Goal: Task Accomplishment & Management: Manage account settings

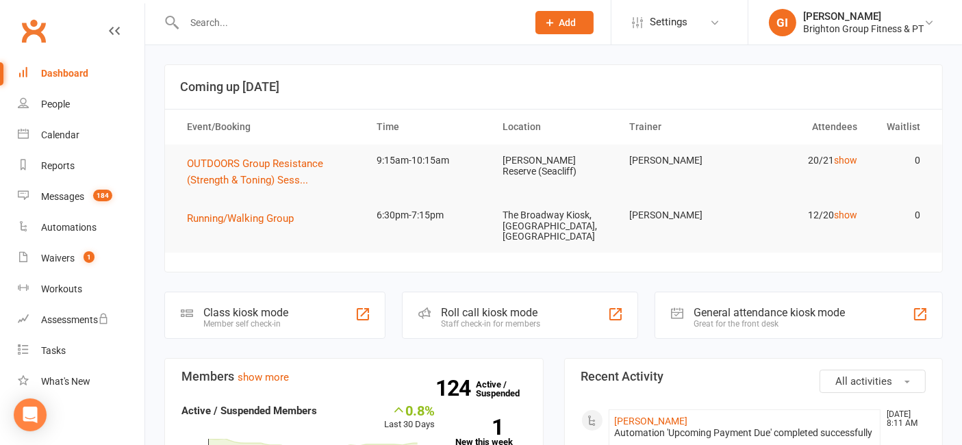
click at [378, 18] on input "text" at bounding box center [349, 22] width 338 height 19
paste input "[PERSON_NAME]"
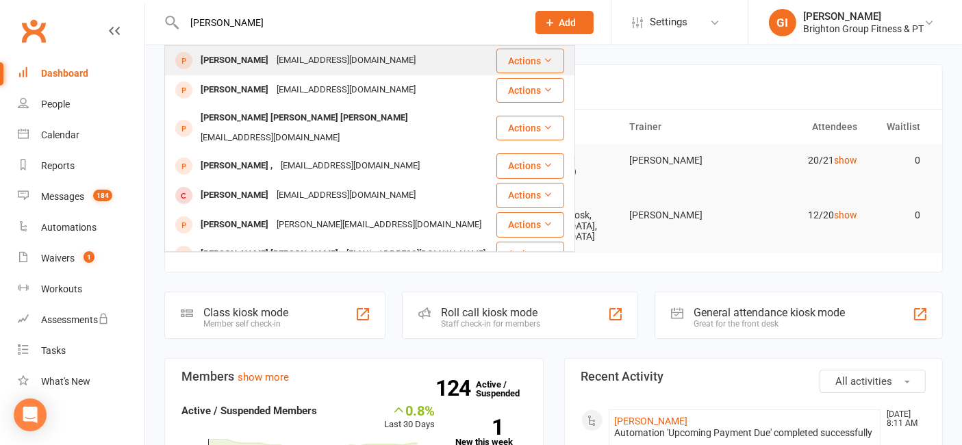
type input "[PERSON_NAME]"
click at [275, 59] on div "[EMAIL_ADDRESS][DOMAIN_NAME]" at bounding box center [345, 61] width 147 height 20
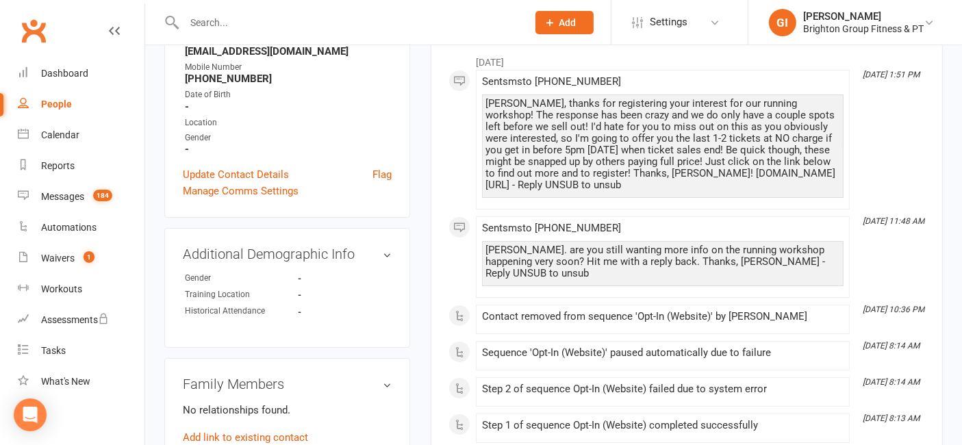
scroll to position [405, 0]
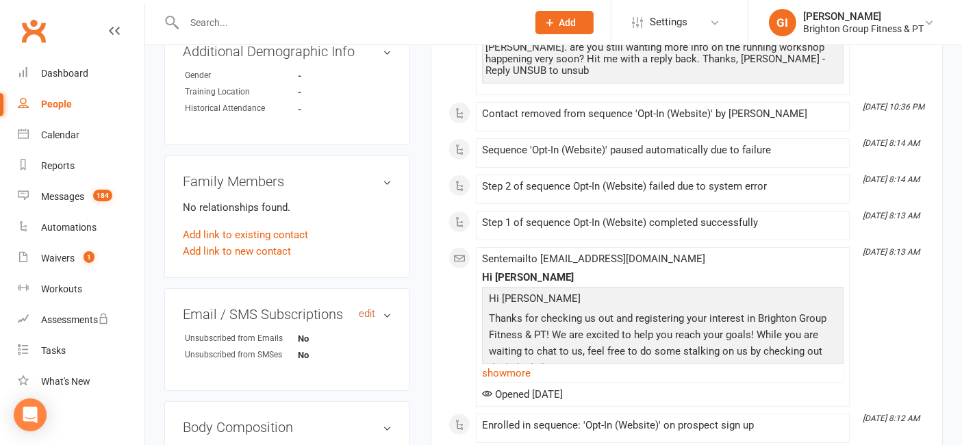
click at [372, 311] on link "edit" at bounding box center [367, 314] width 16 height 12
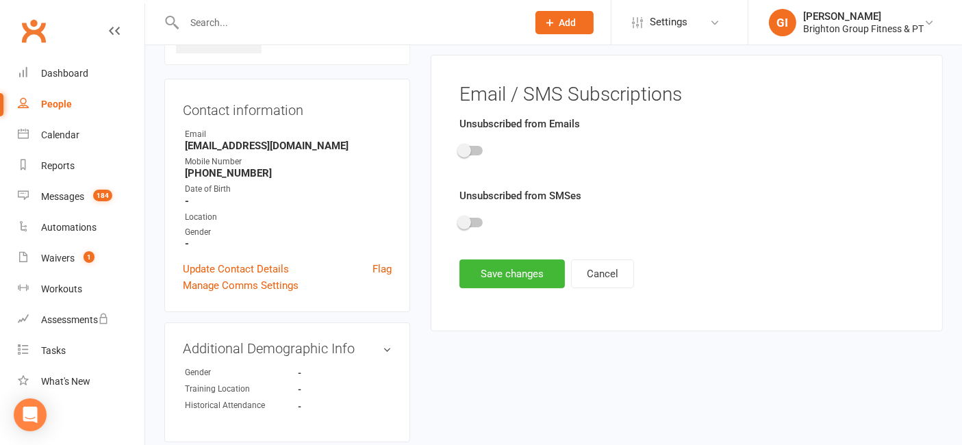
scroll to position [94, 0]
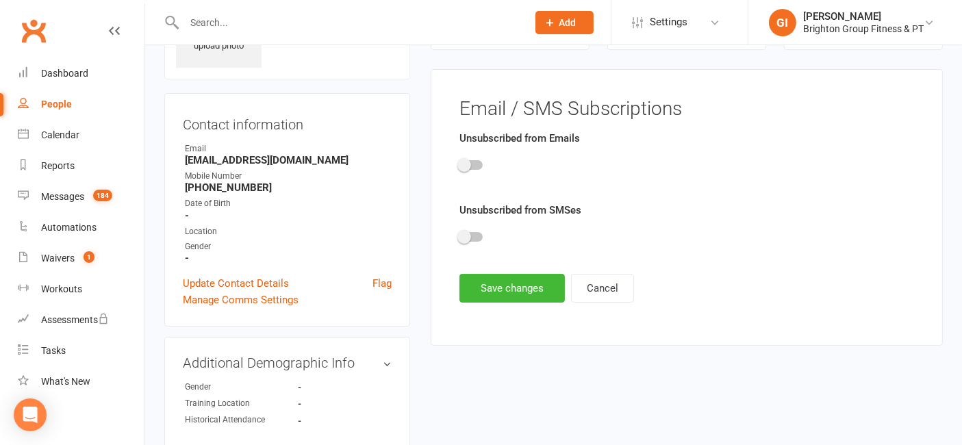
click at [475, 166] on div at bounding box center [470, 165] width 23 height 10
click at [459, 163] on input "checkbox" at bounding box center [459, 163] width 0 height 0
click at [477, 227] on div at bounding box center [686, 239] width 455 height 31
click at [475, 233] on div at bounding box center [470, 237] width 23 height 10
click at [459, 235] on input "checkbox" at bounding box center [459, 235] width 0 height 0
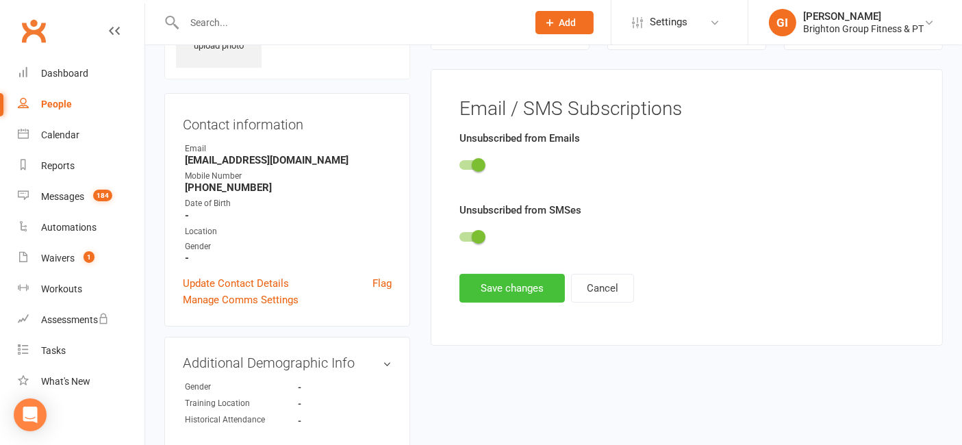
click at [483, 288] on button "Save changes" at bounding box center [511, 288] width 105 height 29
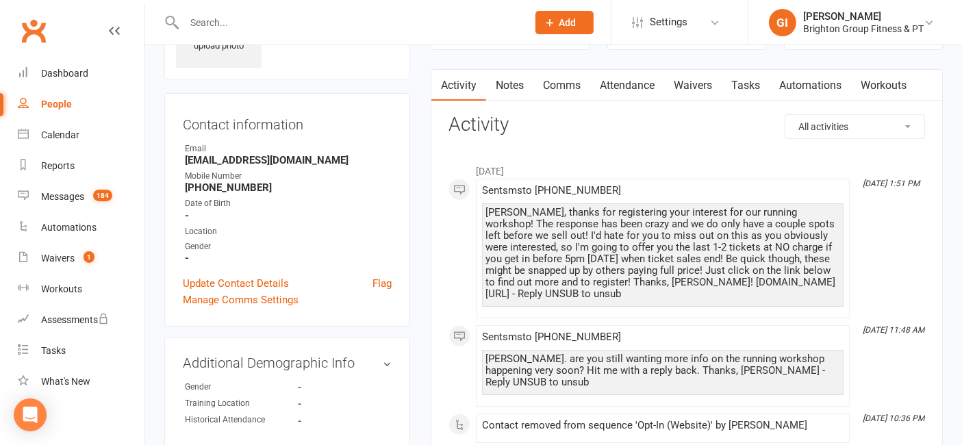
click at [275, 21] on input "text" at bounding box center [349, 22] width 338 height 19
paste input "[PERSON_NAME]"
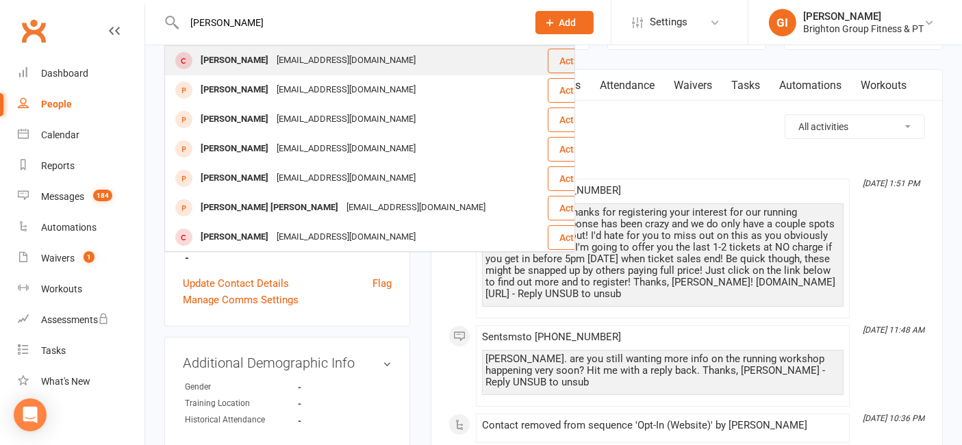
type input "[PERSON_NAME]"
click at [272, 53] on div "[PERSON_NAME]" at bounding box center [234, 61] width 76 height 20
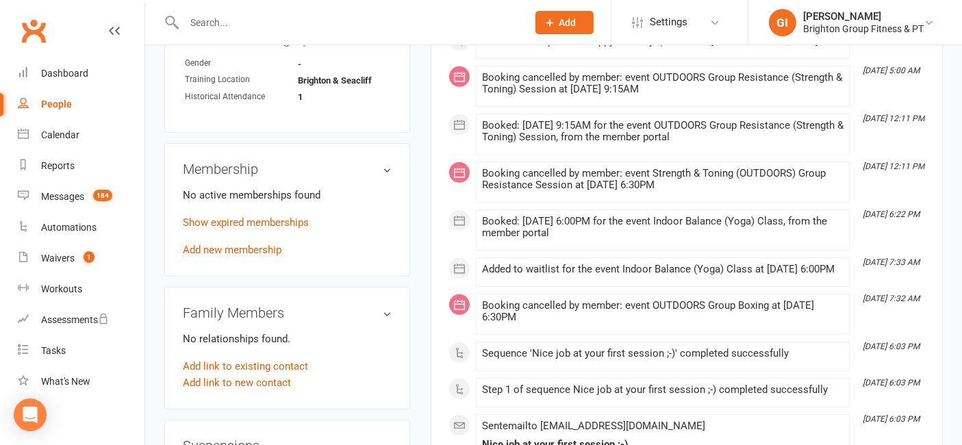
scroll to position [608, 0]
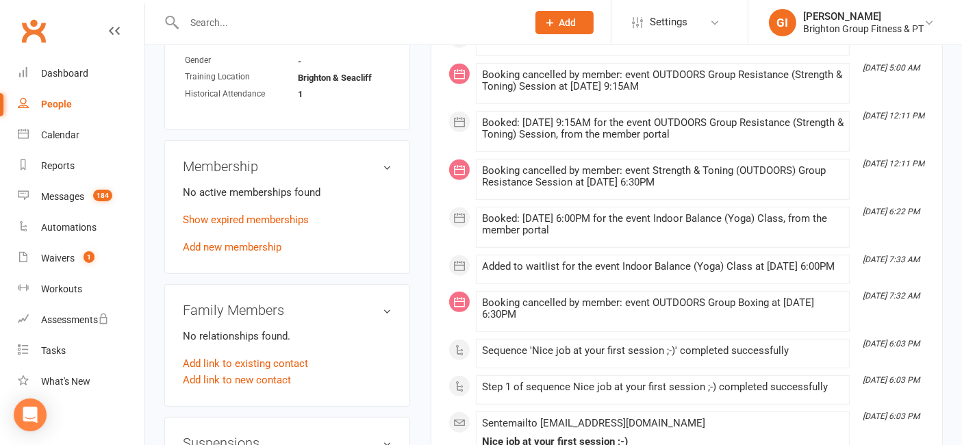
click at [391, 170] on h3 "Membership" at bounding box center [287, 166] width 209 height 15
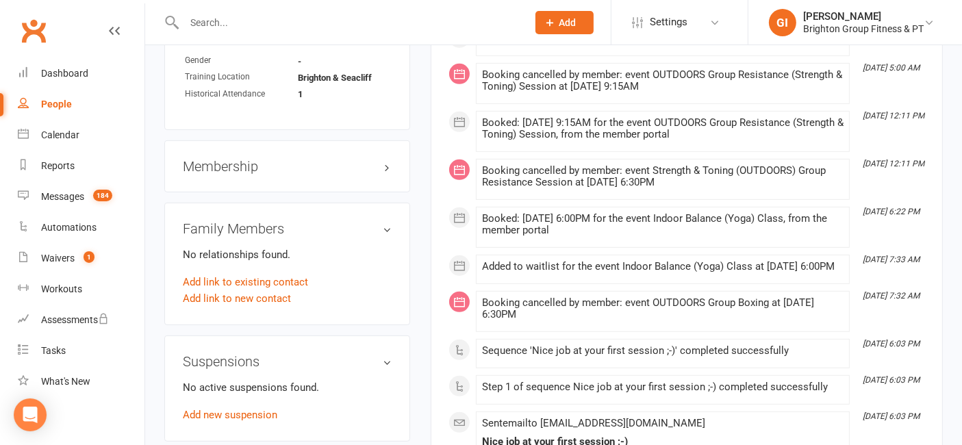
click at [389, 174] on h3 "Membership" at bounding box center [287, 166] width 209 height 15
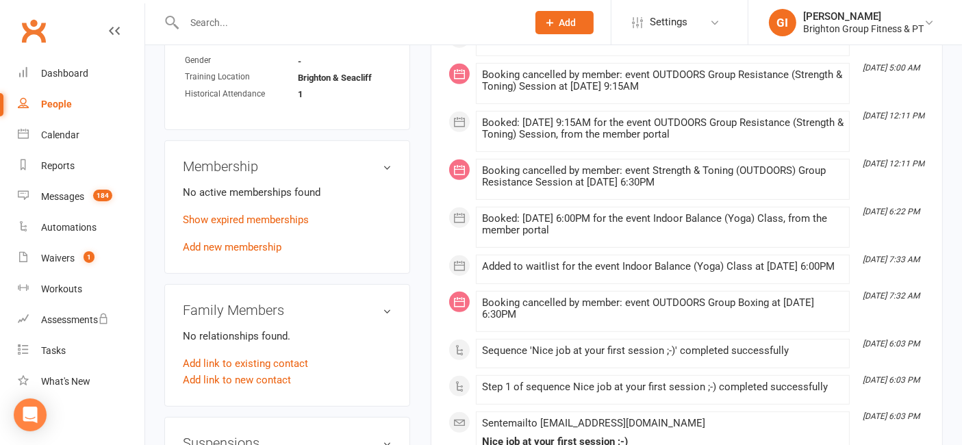
scroll to position [811, 0]
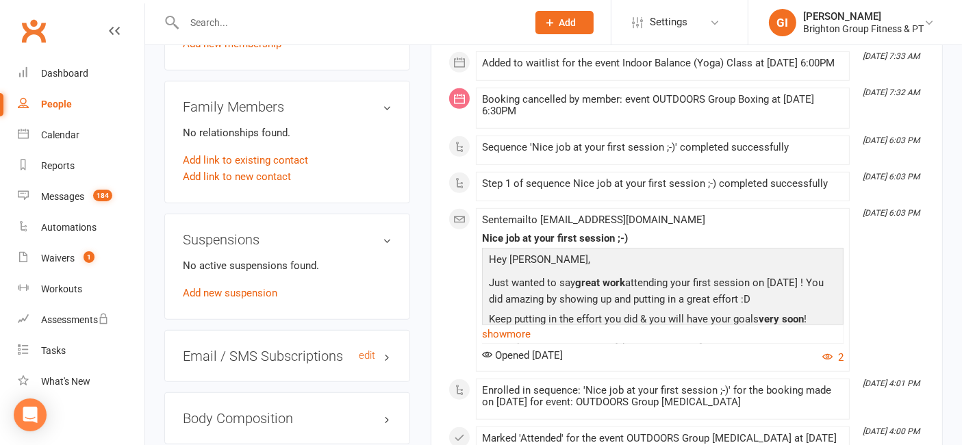
click at [389, 364] on h3 "Email / SMS Subscriptions edit" at bounding box center [287, 355] width 209 height 15
click at [368, 361] on link "edit" at bounding box center [367, 356] width 16 height 12
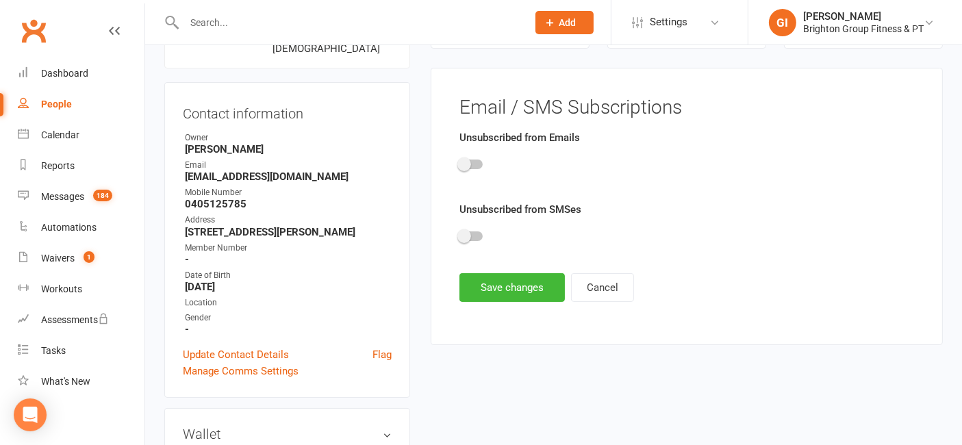
scroll to position [117, 0]
click at [473, 167] on div at bounding box center [470, 165] width 23 height 10
click at [459, 163] on input "checkbox" at bounding box center [459, 163] width 0 height 0
click at [474, 237] on div at bounding box center [470, 237] width 23 height 10
click at [459, 235] on input "checkbox" at bounding box center [459, 235] width 0 height 0
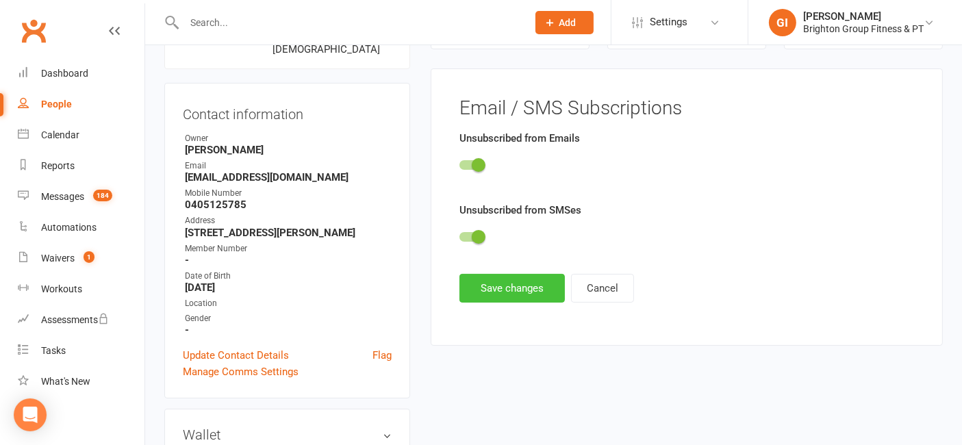
click at [485, 283] on button "Save changes" at bounding box center [511, 288] width 105 height 29
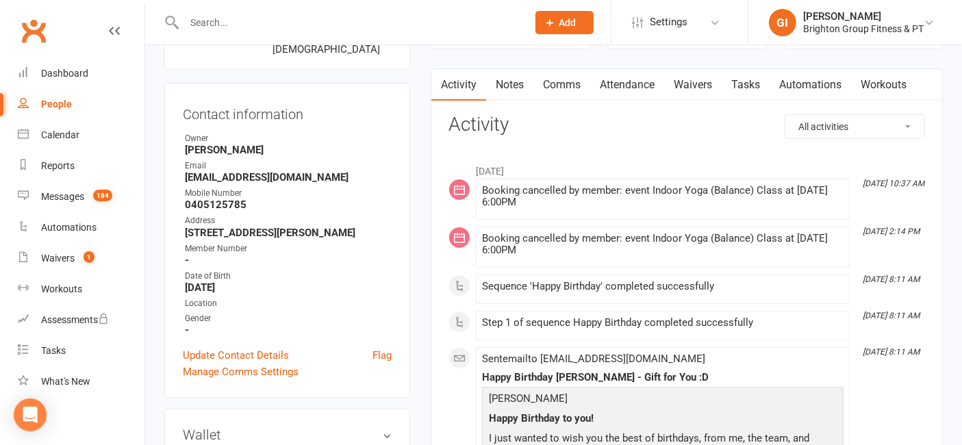
click at [275, 15] on input "text" at bounding box center [349, 22] width 338 height 19
paste input "[PERSON_NAME]"
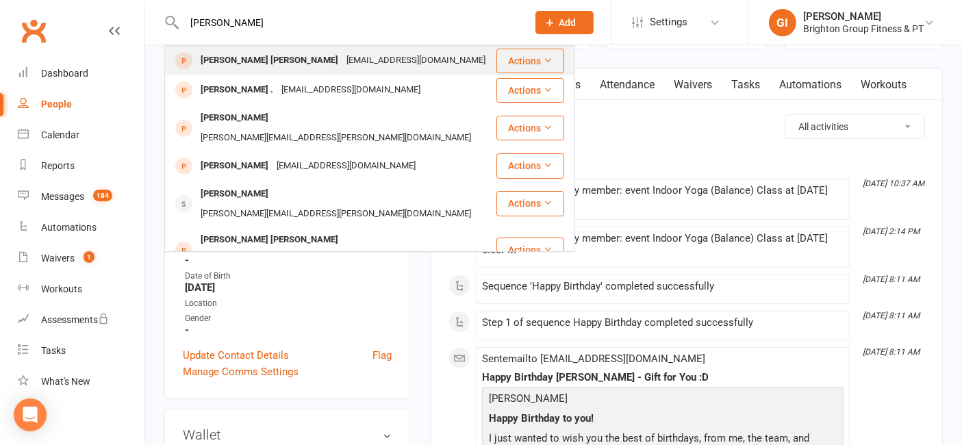
type input "[PERSON_NAME]"
click at [270, 48] on div "[PERSON_NAME] [PERSON_NAME] [EMAIL_ADDRESS][DOMAIN_NAME]" at bounding box center [330, 61] width 329 height 28
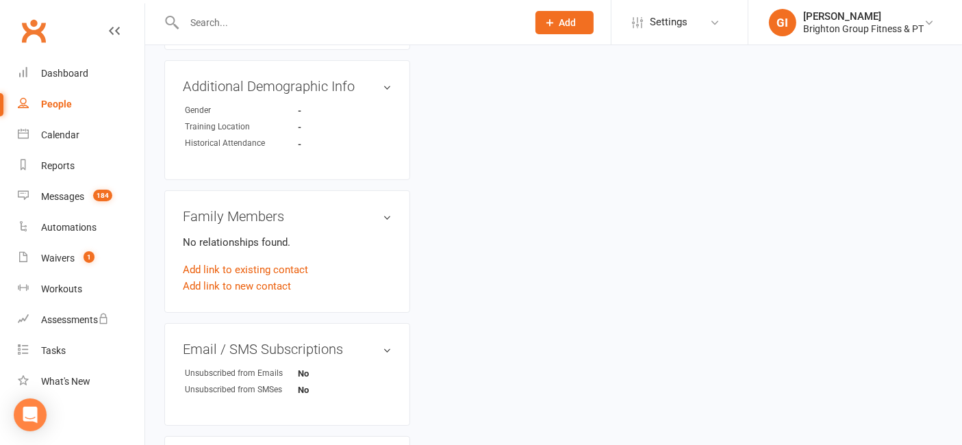
scroll to position [405, 0]
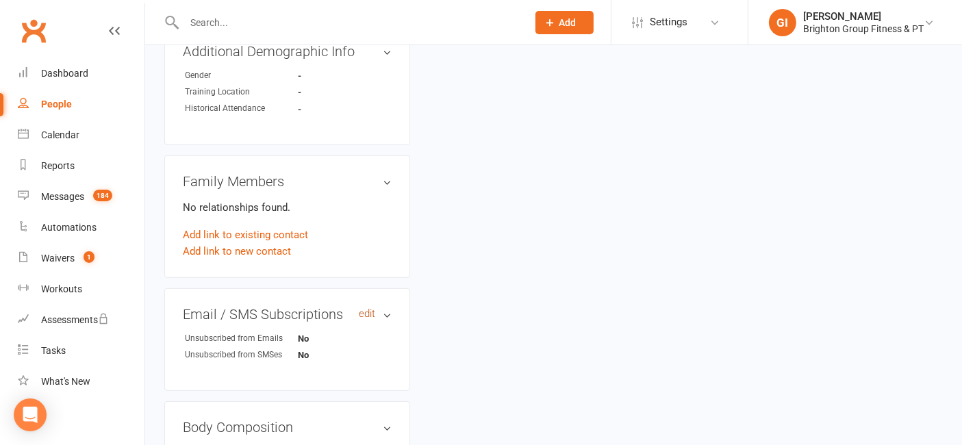
click at [374, 308] on link "edit" at bounding box center [367, 314] width 16 height 12
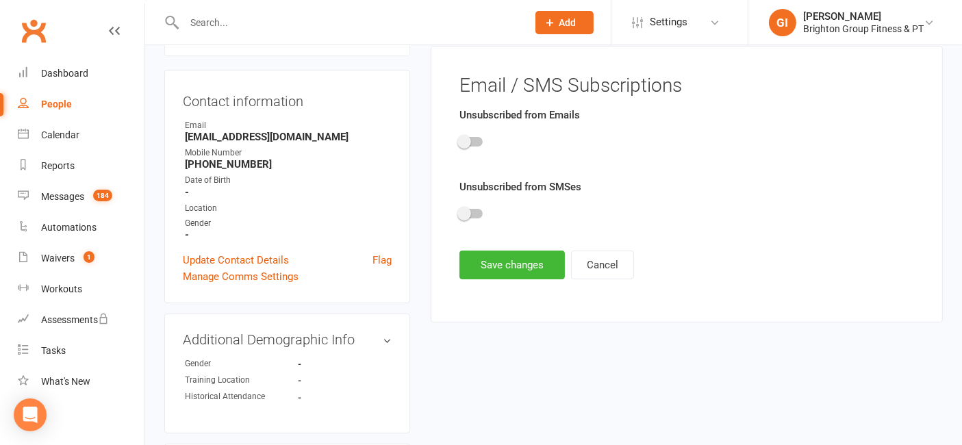
scroll to position [94, 0]
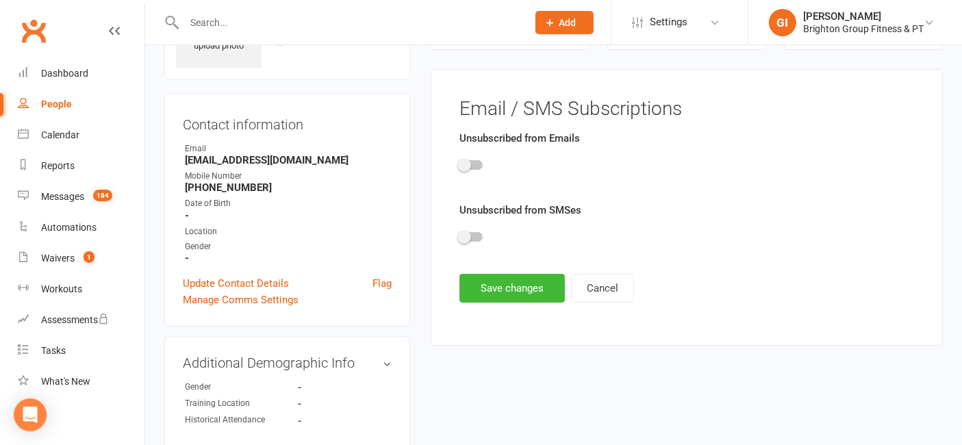
click at [474, 164] on div at bounding box center [470, 165] width 23 height 10
click at [459, 163] on input "checkbox" at bounding box center [459, 163] width 0 height 0
click at [472, 236] on div at bounding box center [470, 237] width 23 height 10
click at [459, 235] on input "checkbox" at bounding box center [459, 235] width 0 height 0
click at [491, 289] on button "Save changes" at bounding box center [511, 288] width 105 height 29
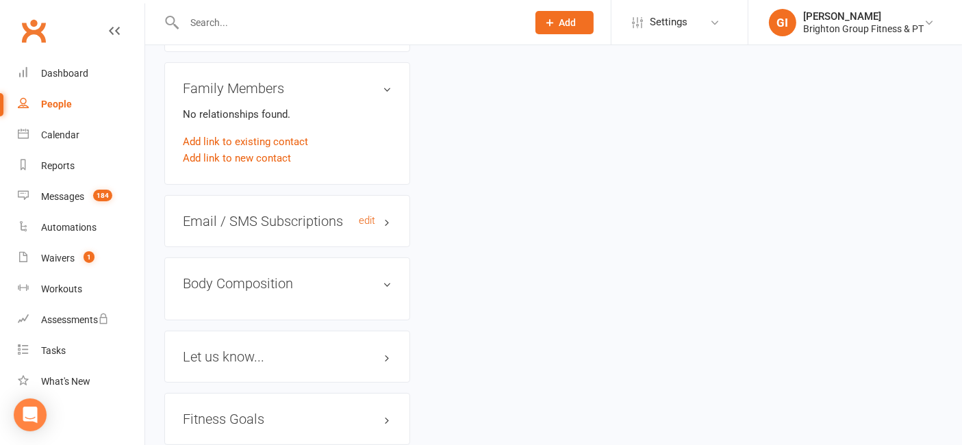
scroll to position [499, 0]
click at [370, 220] on link "edit" at bounding box center [367, 220] width 16 height 12
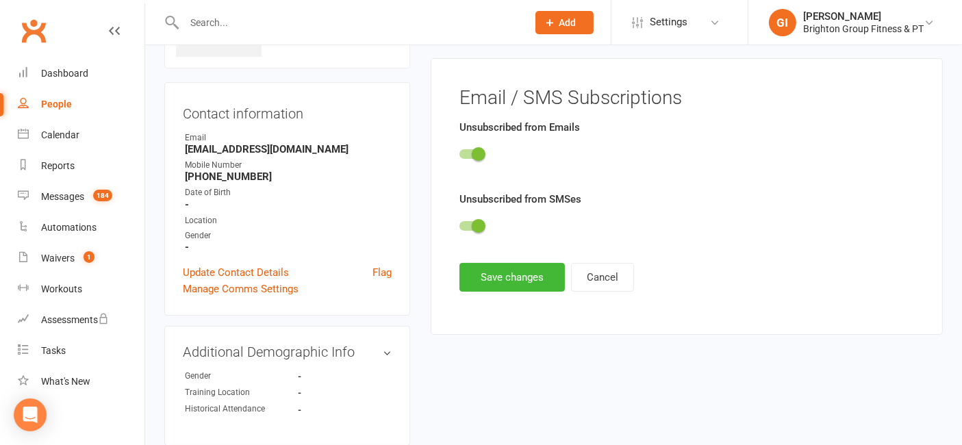
scroll to position [94, 0]
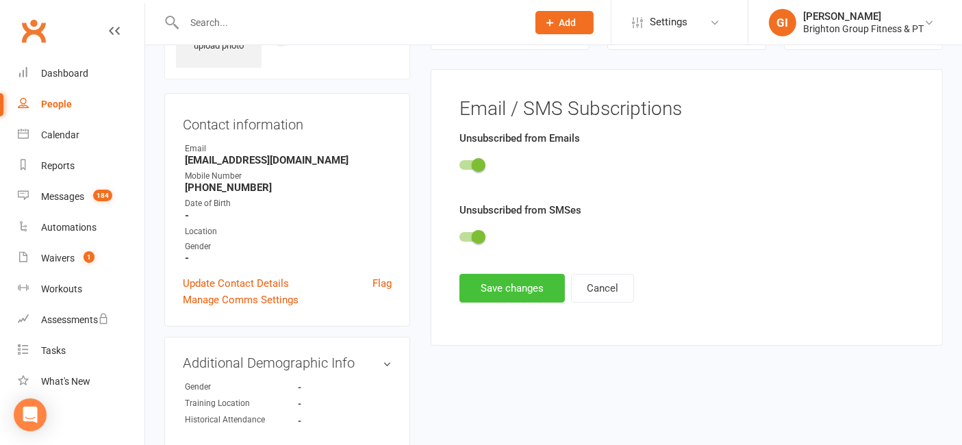
click at [508, 283] on button "Save changes" at bounding box center [511, 288] width 105 height 29
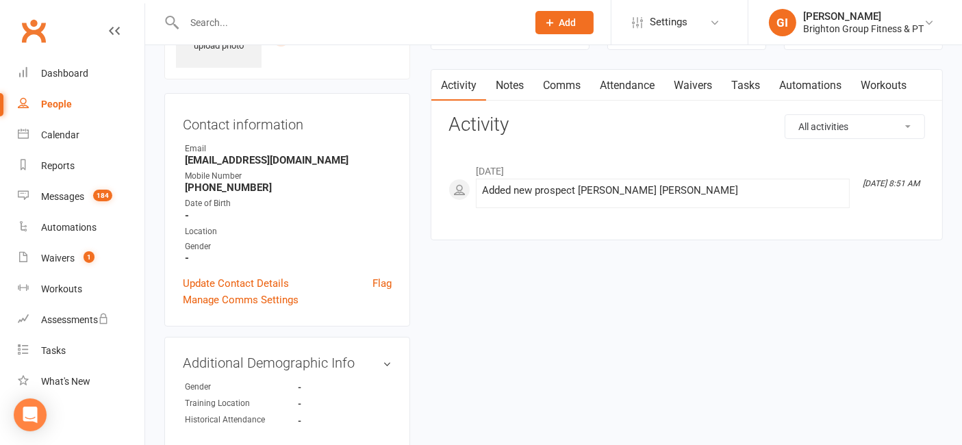
click at [268, 16] on input "text" at bounding box center [349, 22] width 338 height 19
paste input "[PERSON_NAME]"
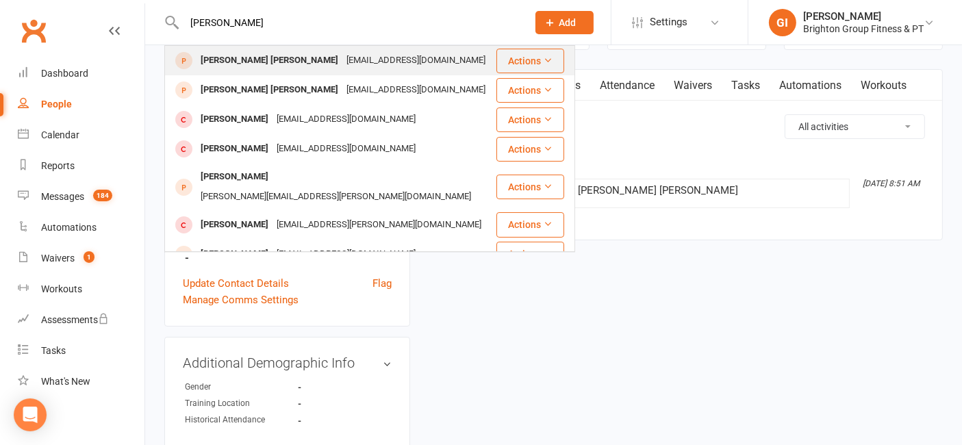
type input "[PERSON_NAME]"
click at [279, 62] on div "[PERSON_NAME] [PERSON_NAME]" at bounding box center [269, 61] width 146 height 20
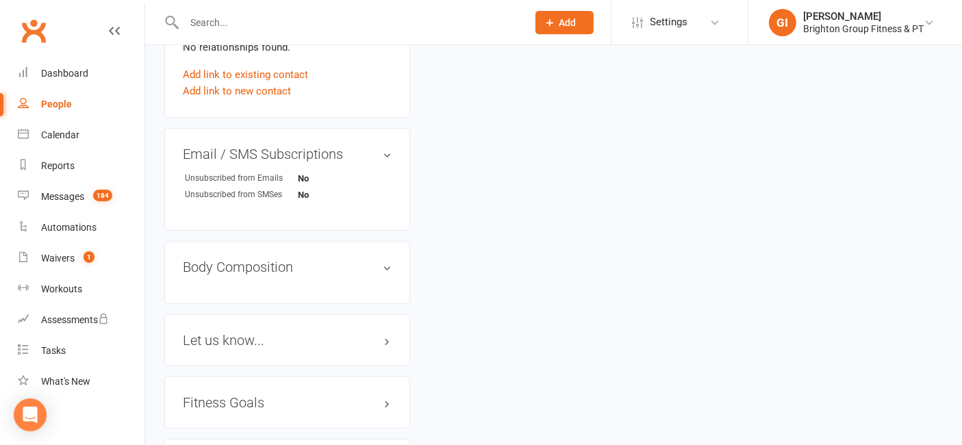
scroll to position [608, 0]
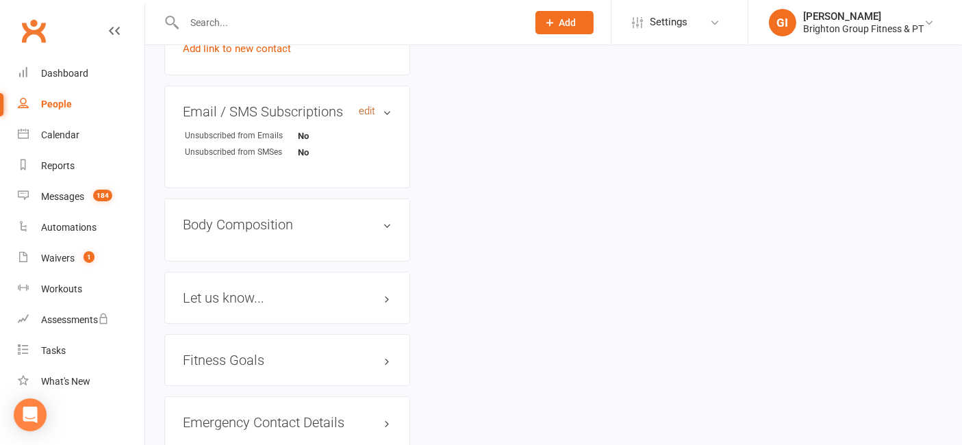
click at [364, 107] on link "edit" at bounding box center [367, 111] width 16 height 12
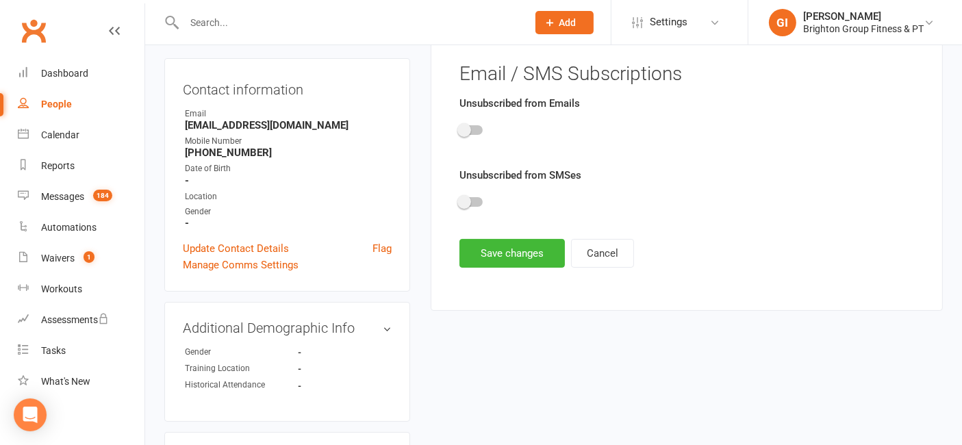
scroll to position [94, 0]
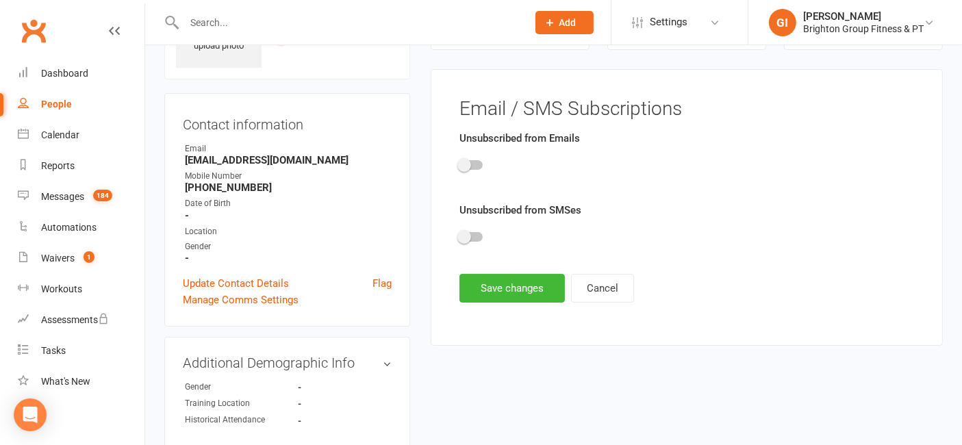
click at [470, 157] on div at bounding box center [686, 167] width 455 height 31
click at [475, 163] on div at bounding box center [470, 165] width 23 height 10
click at [459, 163] on input "checkbox" at bounding box center [459, 163] width 0 height 0
click at [477, 234] on div at bounding box center [470, 237] width 23 height 10
click at [459, 235] on input "checkbox" at bounding box center [459, 235] width 0 height 0
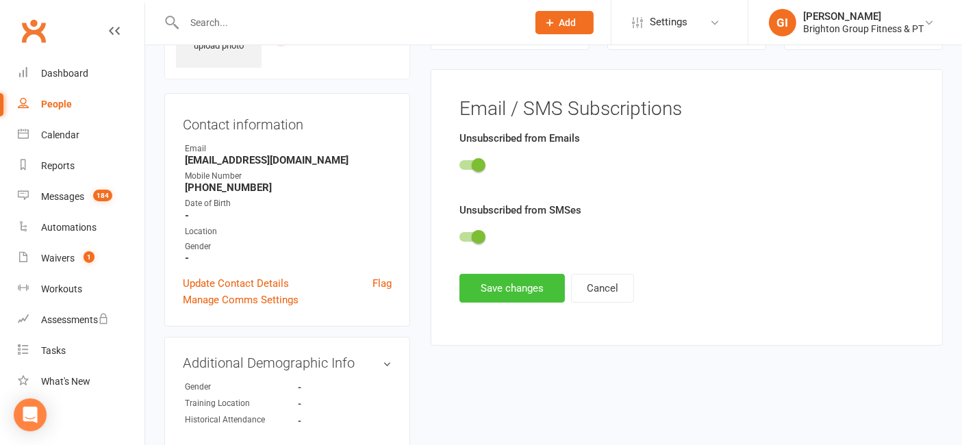
click at [473, 275] on button "Save changes" at bounding box center [511, 288] width 105 height 29
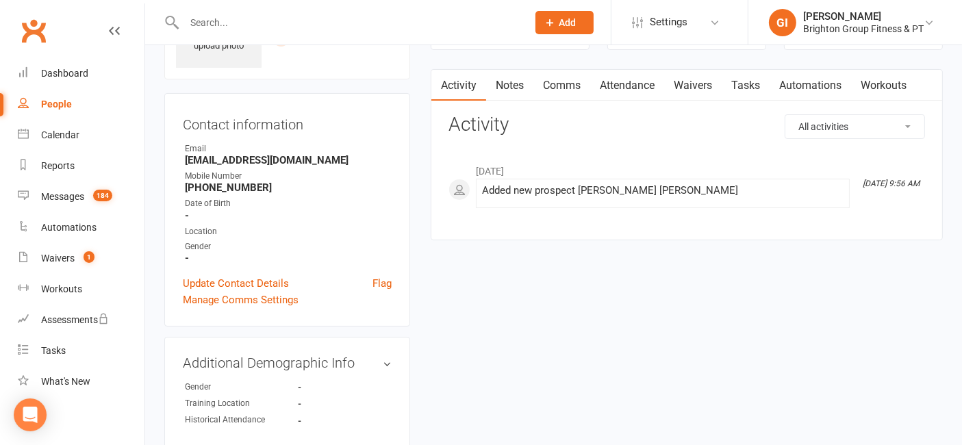
click at [250, 19] on input "text" at bounding box center [349, 22] width 338 height 19
paste input "[PERSON_NAME]"
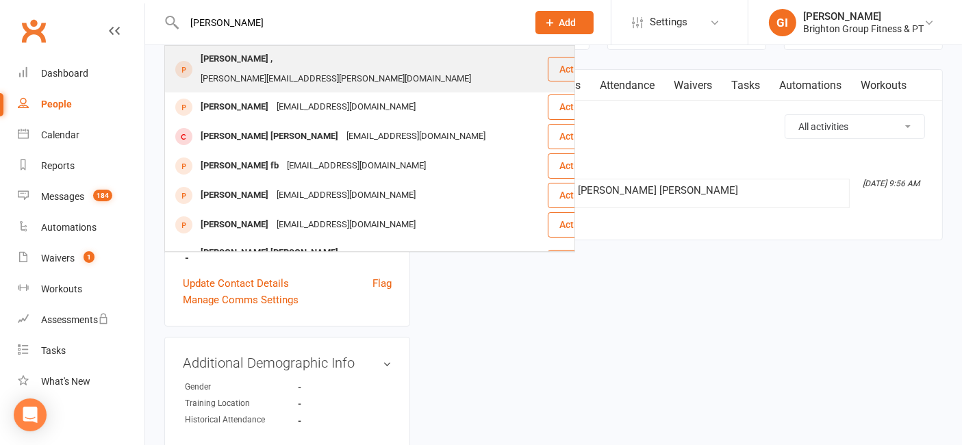
type input "[PERSON_NAME]"
click at [266, 62] on div "[PERSON_NAME] ," at bounding box center [236, 59] width 80 height 20
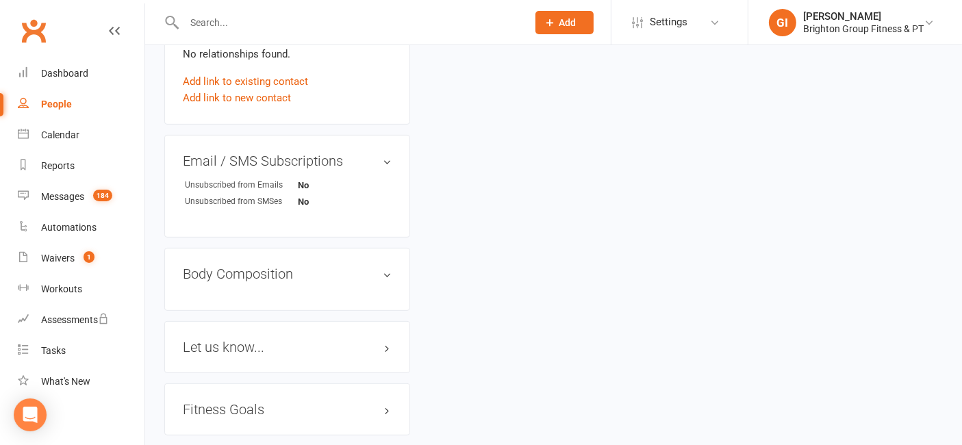
scroll to position [608, 0]
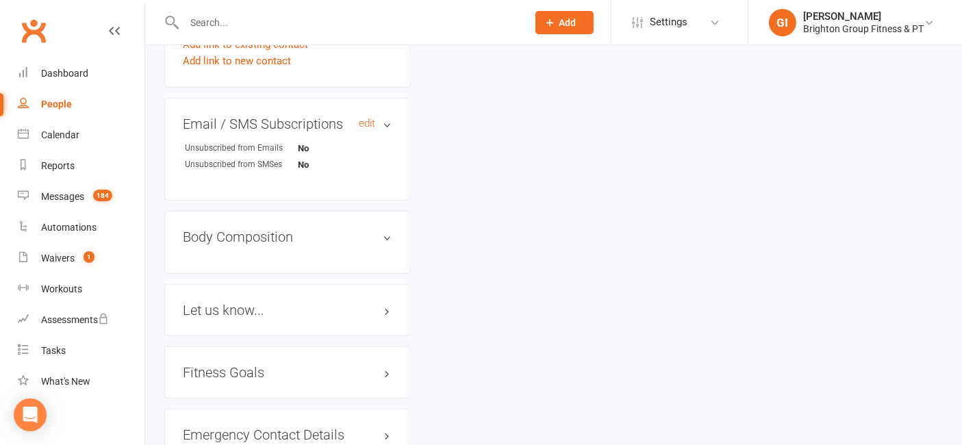
click at [377, 116] on h3 "Email / SMS Subscriptions edit" at bounding box center [287, 123] width 209 height 15
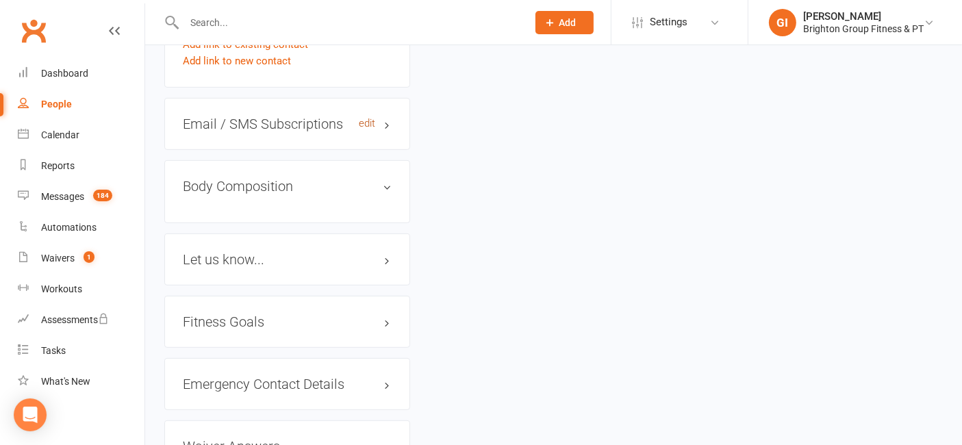
click at [372, 118] on link "edit" at bounding box center [367, 124] width 16 height 12
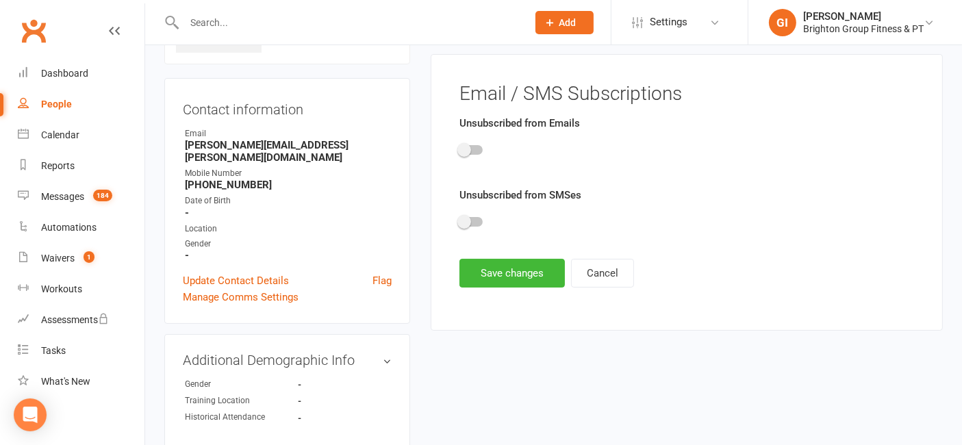
scroll to position [94, 0]
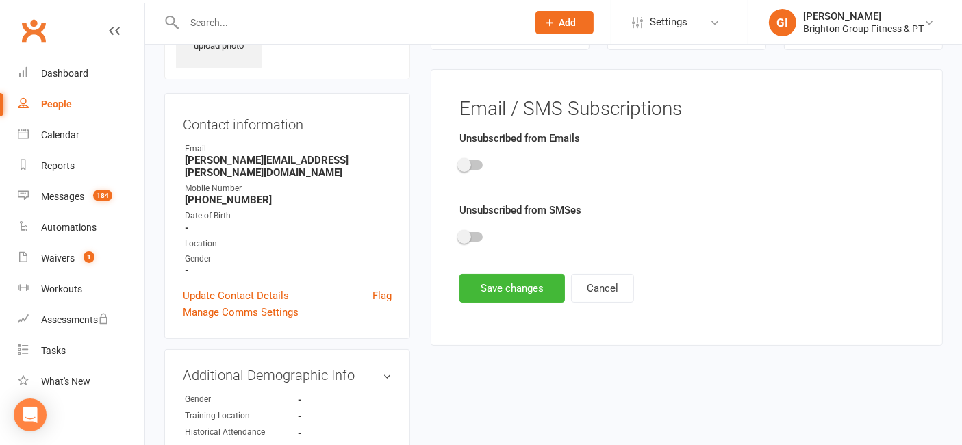
click at [476, 160] on div at bounding box center [470, 165] width 23 height 10
click at [459, 163] on input "checkbox" at bounding box center [459, 163] width 0 height 0
click at [482, 236] on div at bounding box center [470, 237] width 23 height 10
click at [459, 235] on input "checkbox" at bounding box center [459, 235] width 0 height 0
click at [481, 291] on button "Save changes" at bounding box center [511, 288] width 105 height 29
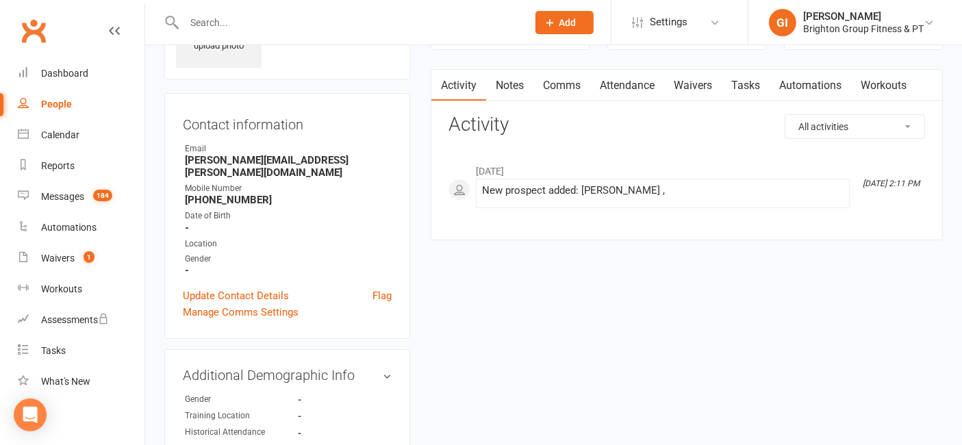
click at [297, 25] on input "text" at bounding box center [349, 22] width 338 height 19
paste input "[PERSON_NAME]"
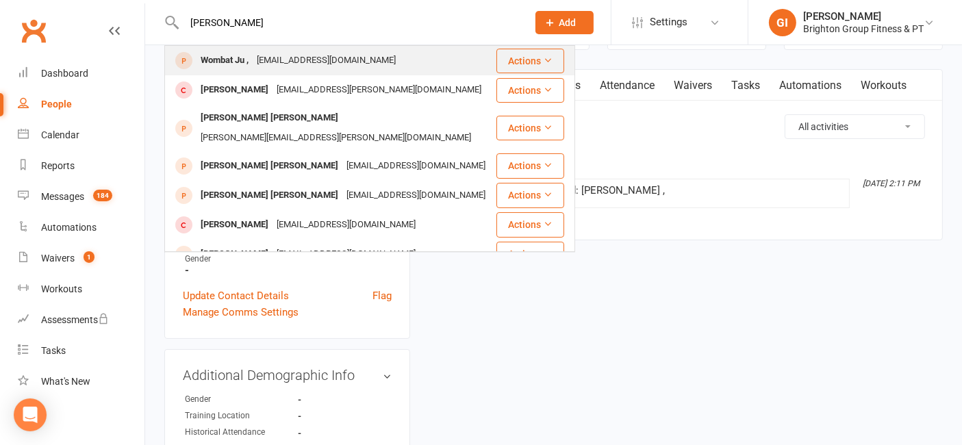
type input "[PERSON_NAME]"
click at [274, 53] on div "[EMAIL_ADDRESS][DOMAIN_NAME]" at bounding box center [326, 61] width 147 height 20
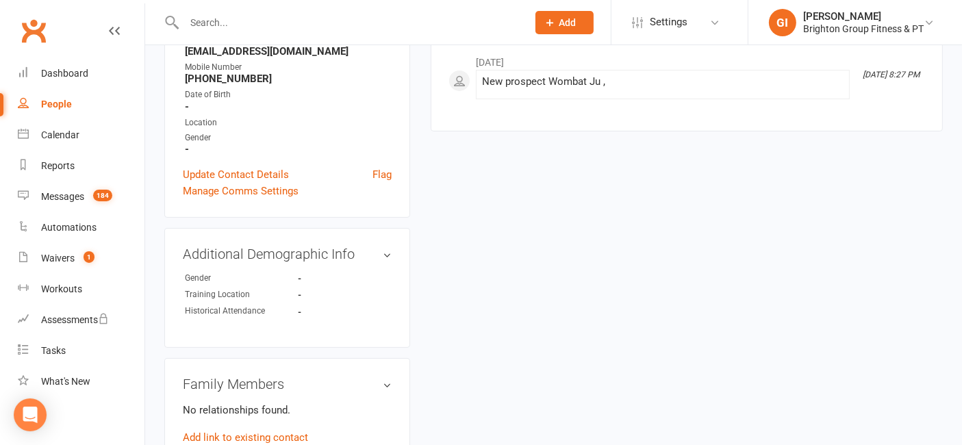
scroll to position [405, 0]
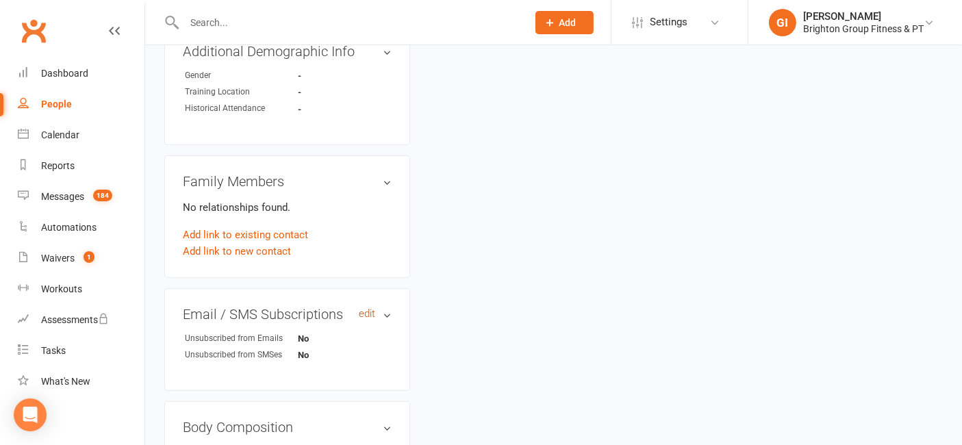
click at [364, 313] on link "edit" at bounding box center [367, 314] width 16 height 12
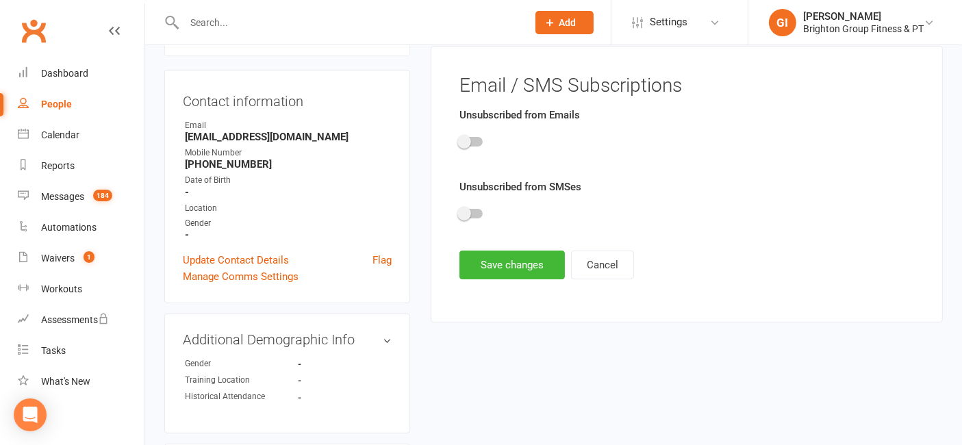
scroll to position [94, 0]
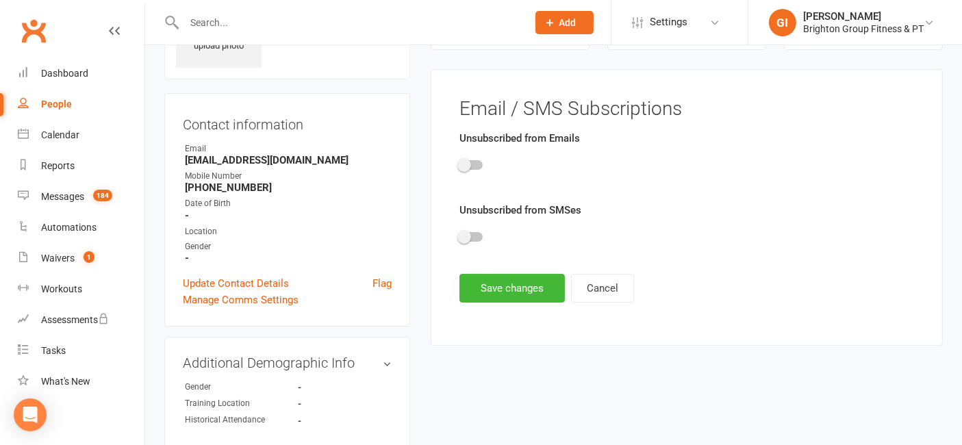
click at [464, 160] on span at bounding box center [464, 165] width 14 height 14
click at [459, 163] on input "checkbox" at bounding box center [459, 163] width 0 height 0
click at [473, 236] on div at bounding box center [470, 237] width 23 height 10
click at [459, 235] on input "checkbox" at bounding box center [459, 235] width 0 height 0
click at [497, 282] on button "Save changes" at bounding box center [511, 288] width 105 height 29
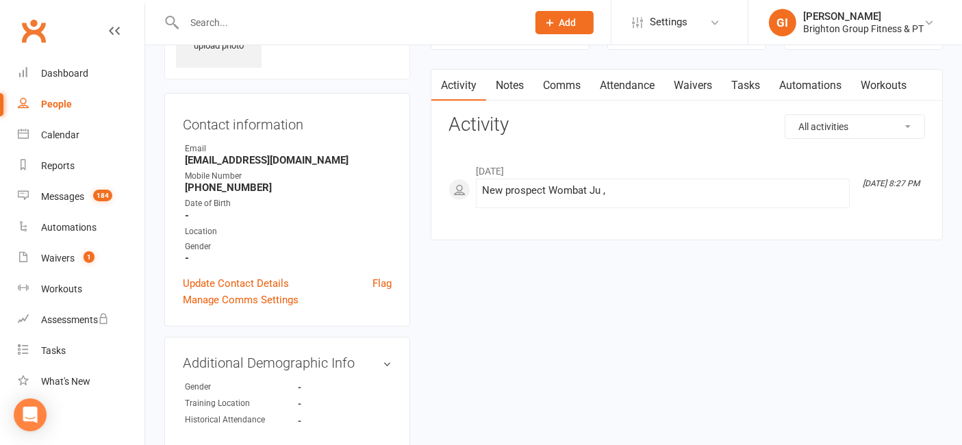
click at [277, 31] on input "text" at bounding box center [349, 22] width 338 height 19
paste input "[PERSON_NAME]"
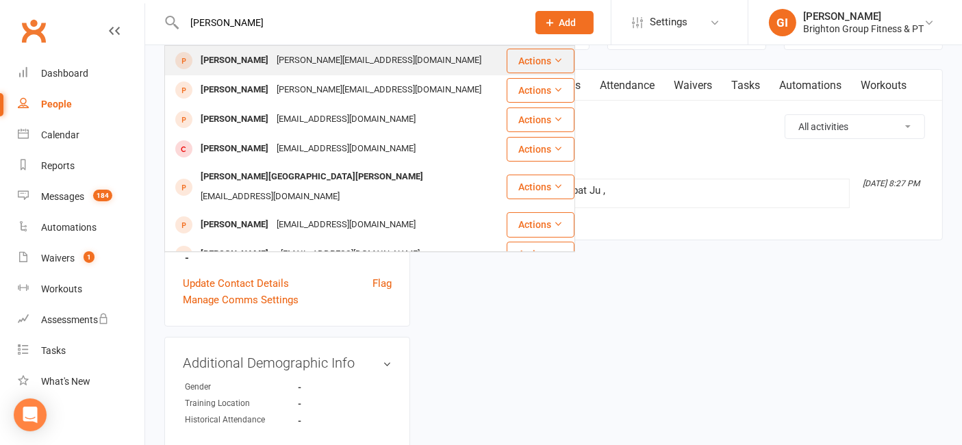
type input "[PERSON_NAME]"
click at [278, 53] on div "[PERSON_NAME][EMAIL_ADDRESS][DOMAIN_NAME]" at bounding box center [378, 61] width 213 height 20
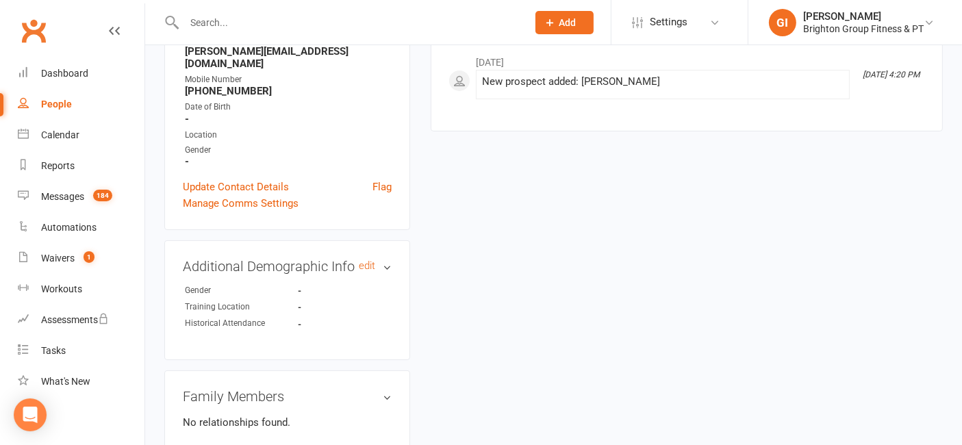
scroll to position [405, 0]
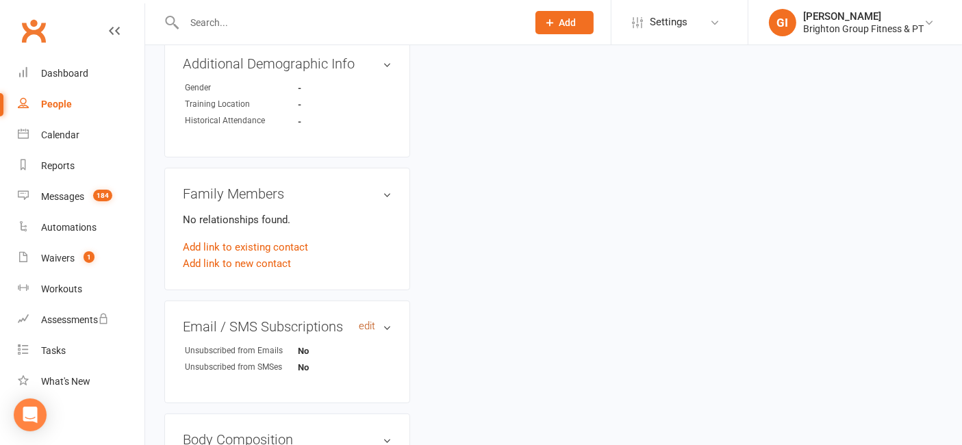
click at [369, 320] on link "edit" at bounding box center [367, 326] width 16 height 12
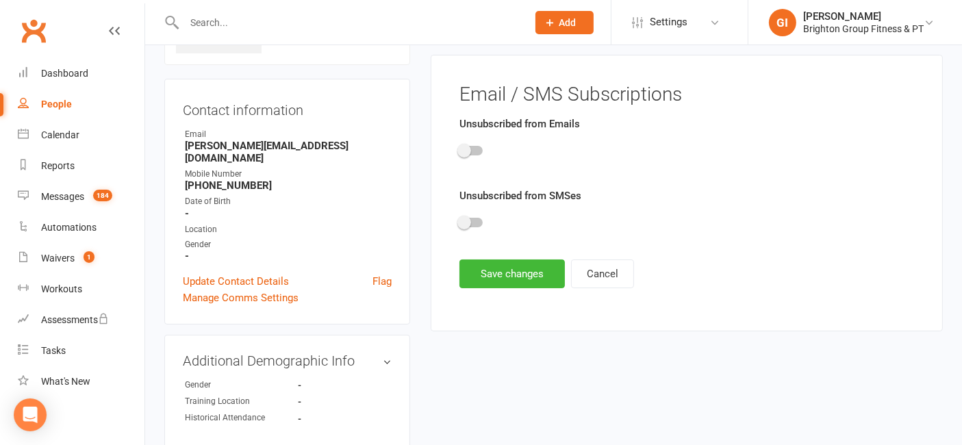
scroll to position [94, 0]
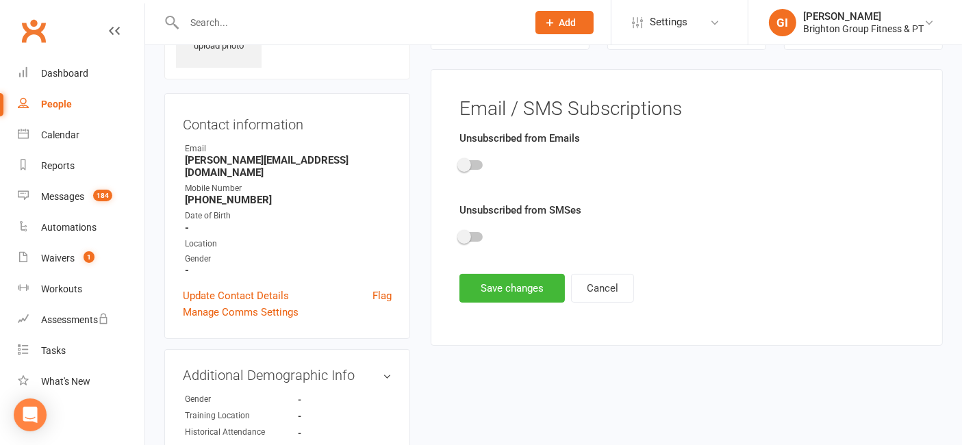
click at [472, 161] on div at bounding box center [470, 165] width 23 height 10
click at [459, 163] on input "checkbox" at bounding box center [459, 163] width 0 height 0
click at [471, 238] on div at bounding box center [470, 237] width 23 height 10
click at [459, 235] on input "checkbox" at bounding box center [459, 235] width 0 height 0
click at [494, 279] on button "Save changes" at bounding box center [511, 288] width 105 height 29
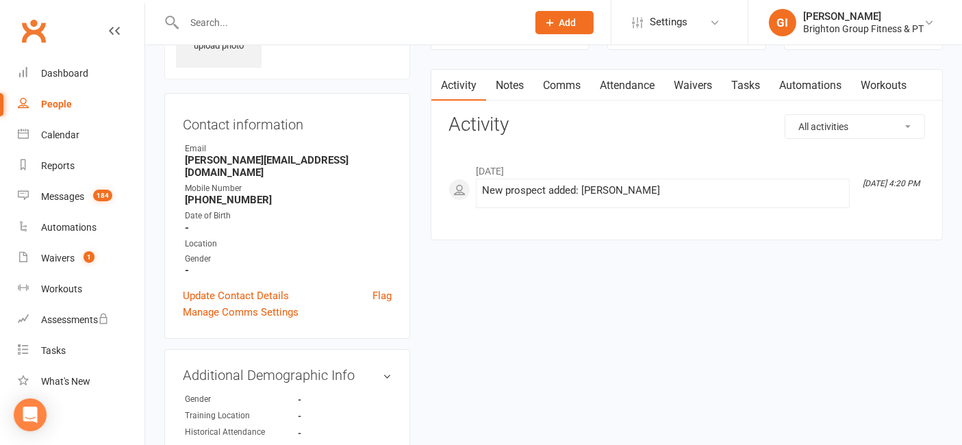
click at [290, 34] on div at bounding box center [340, 22] width 353 height 44
click at [288, 12] on div at bounding box center [340, 22] width 353 height 44
click at [283, 21] on input "text" at bounding box center [349, 22] width 338 height 19
paste input "[PERSON_NAME]"
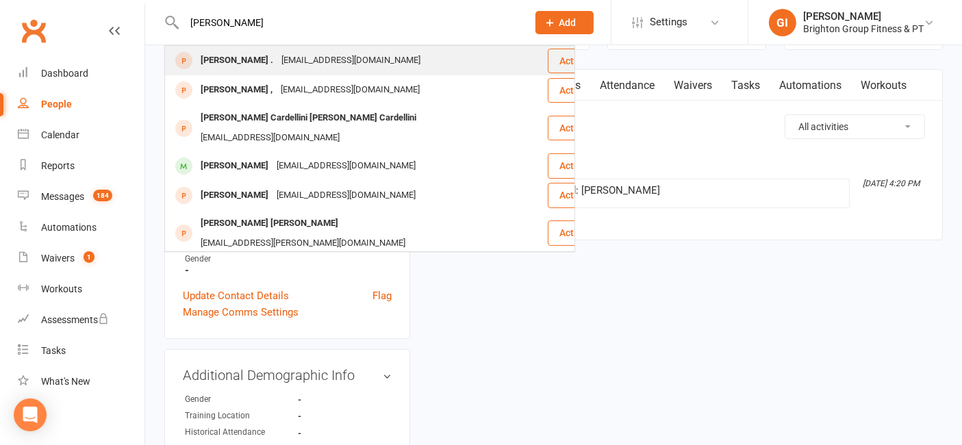
type input "[PERSON_NAME]"
click at [242, 61] on div "[PERSON_NAME] ." at bounding box center [236, 61] width 81 height 20
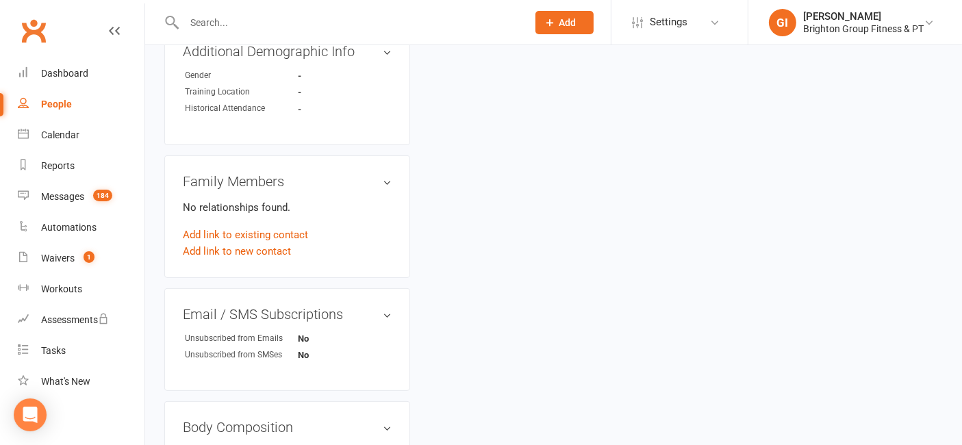
scroll to position [608, 0]
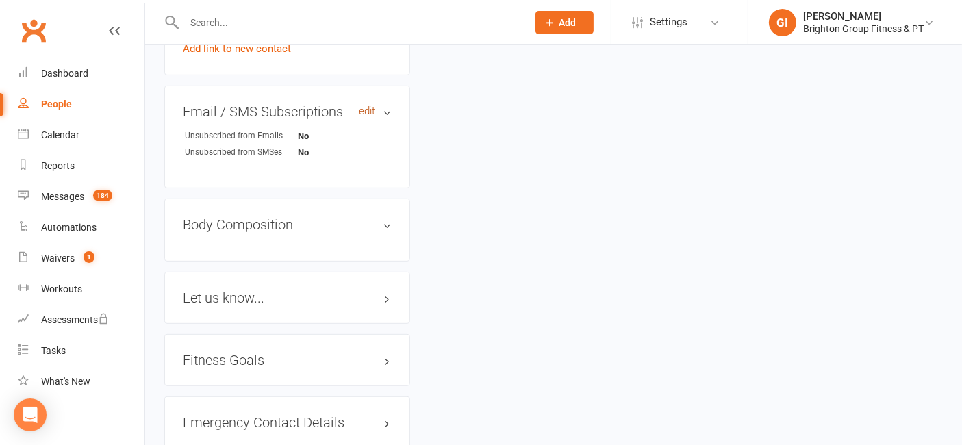
click at [361, 109] on link "edit" at bounding box center [367, 111] width 16 height 12
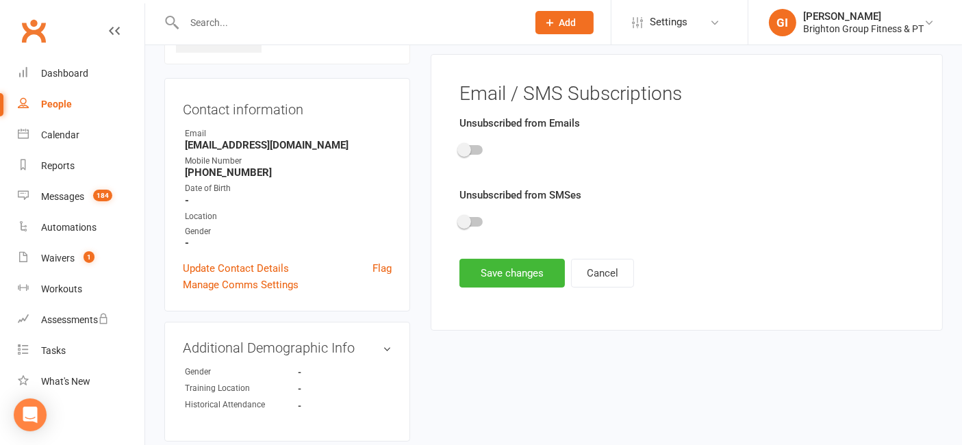
scroll to position [94, 0]
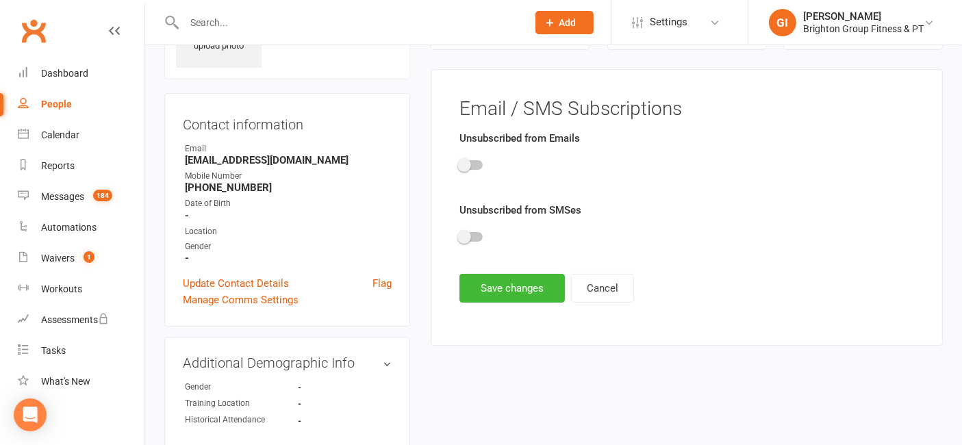
click at [475, 166] on div at bounding box center [470, 165] width 23 height 10
click at [459, 163] on input "checkbox" at bounding box center [459, 163] width 0 height 0
click at [471, 239] on div at bounding box center [470, 237] width 23 height 10
click at [459, 235] on input "checkbox" at bounding box center [459, 235] width 0 height 0
click at [505, 292] on button "Save changes" at bounding box center [511, 288] width 105 height 29
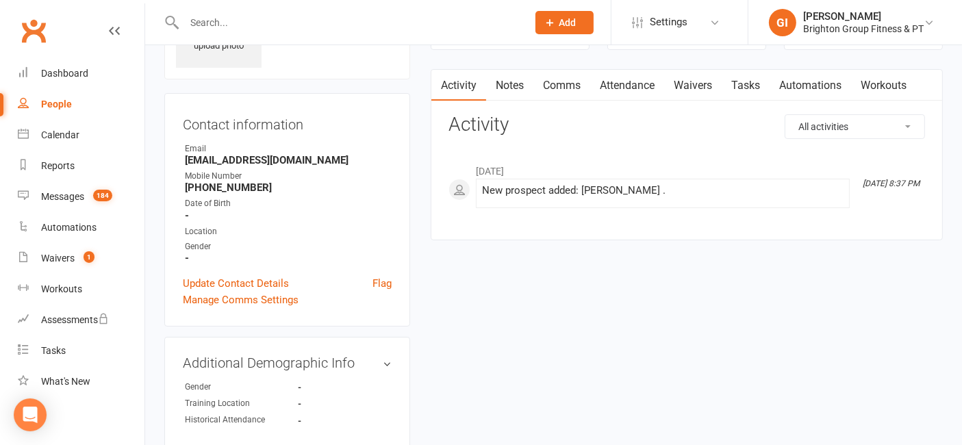
click at [231, 16] on input "text" at bounding box center [349, 22] width 338 height 19
paste input "[PERSON_NAME]"
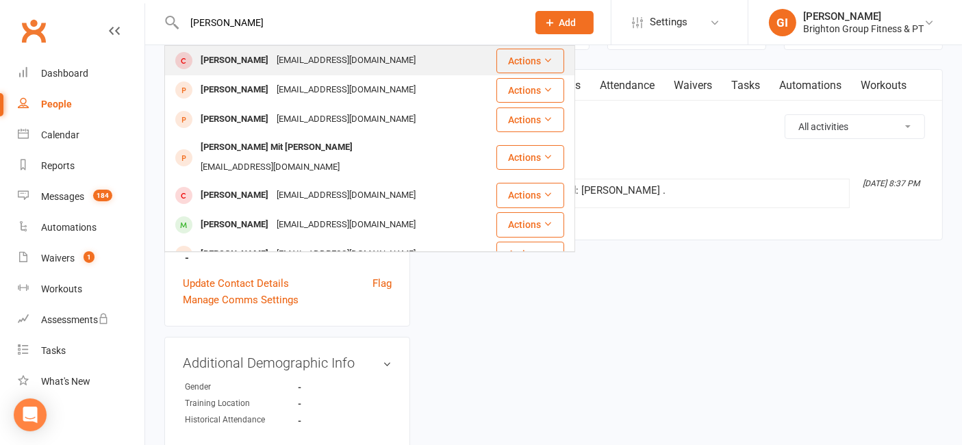
type input "[PERSON_NAME]"
click at [272, 65] on div "[EMAIL_ADDRESS][DOMAIN_NAME]" at bounding box center [345, 61] width 147 height 20
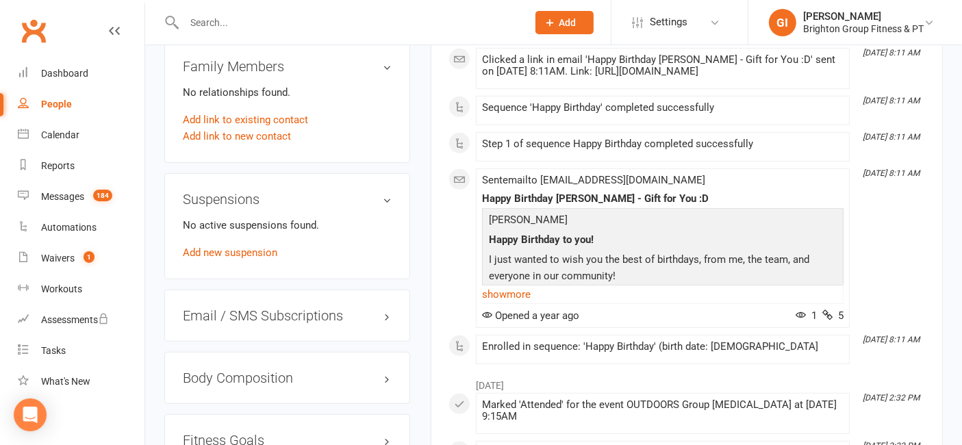
scroll to position [1014, 0]
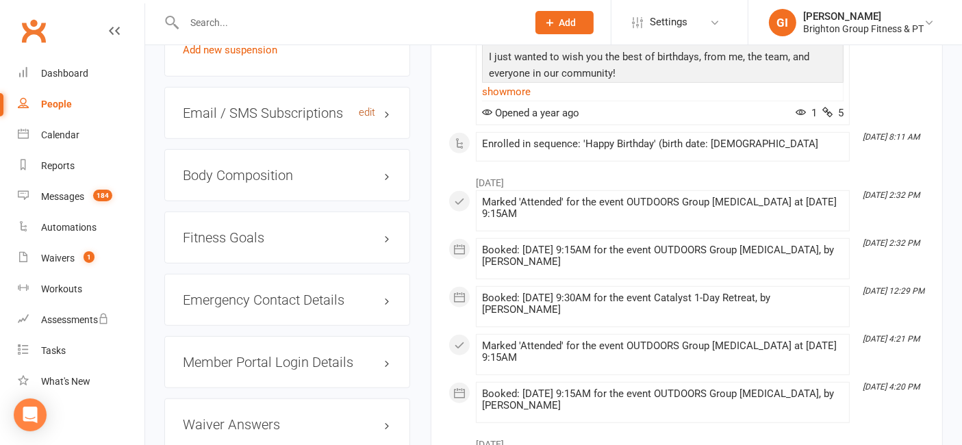
click at [372, 118] on link "edit" at bounding box center [367, 113] width 16 height 12
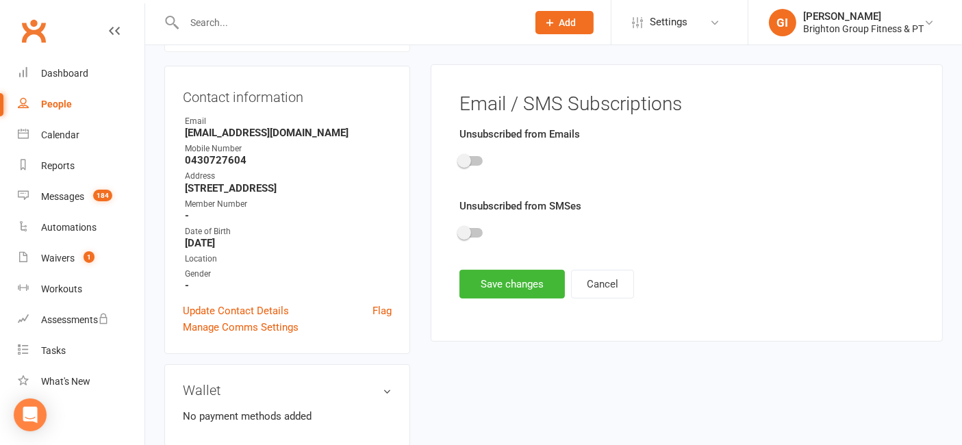
scroll to position [117, 0]
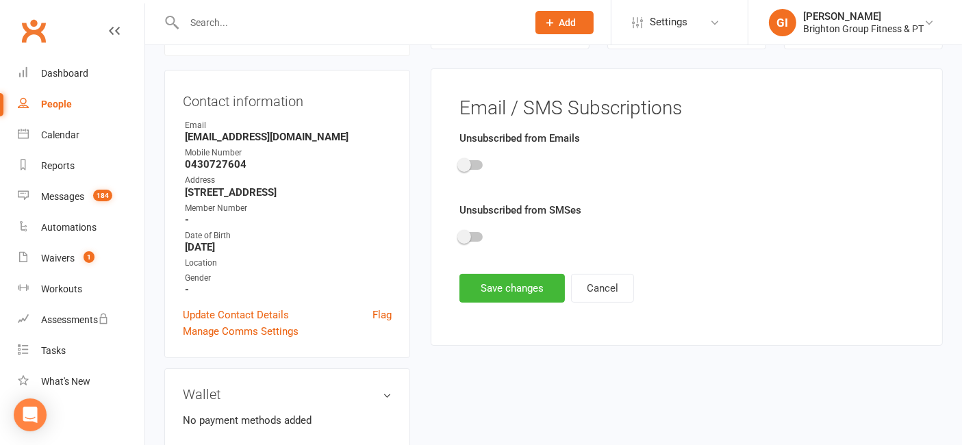
click at [466, 161] on span at bounding box center [464, 165] width 14 height 14
click at [459, 163] on input "checkbox" at bounding box center [459, 163] width 0 height 0
click at [477, 225] on div at bounding box center [686, 239] width 455 height 31
click at [476, 232] on div at bounding box center [470, 237] width 23 height 10
click at [459, 235] on input "checkbox" at bounding box center [459, 235] width 0 height 0
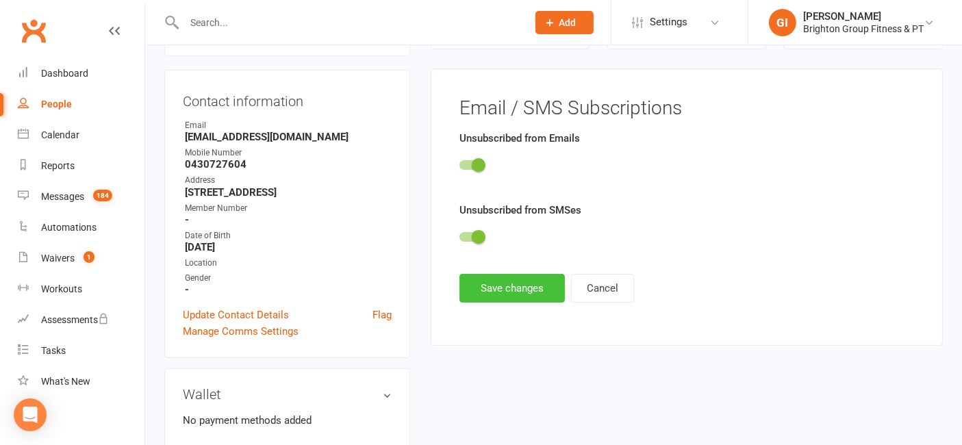
click at [496, 278] on button "Save changes" at bounding box center [511, 288] width 105 height 29
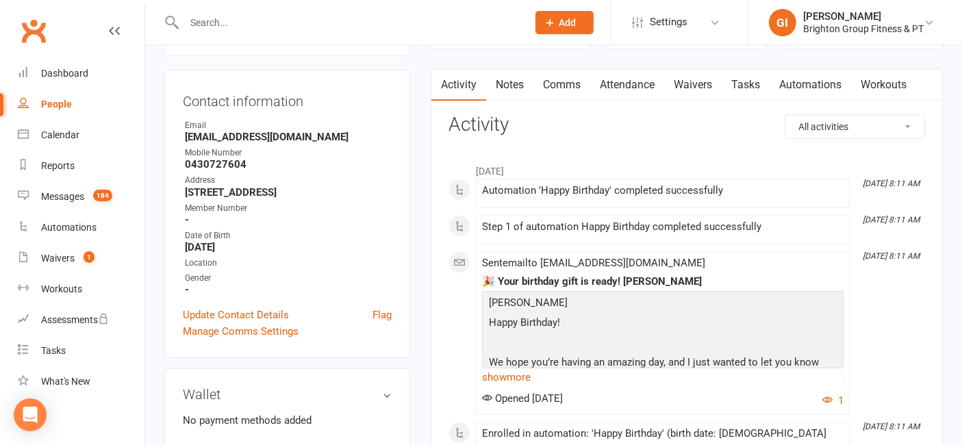
click at [341, 30] on input "text" at bounding box center [349, 22] width 338 height 19
paste input "[PERSON_NAME]"
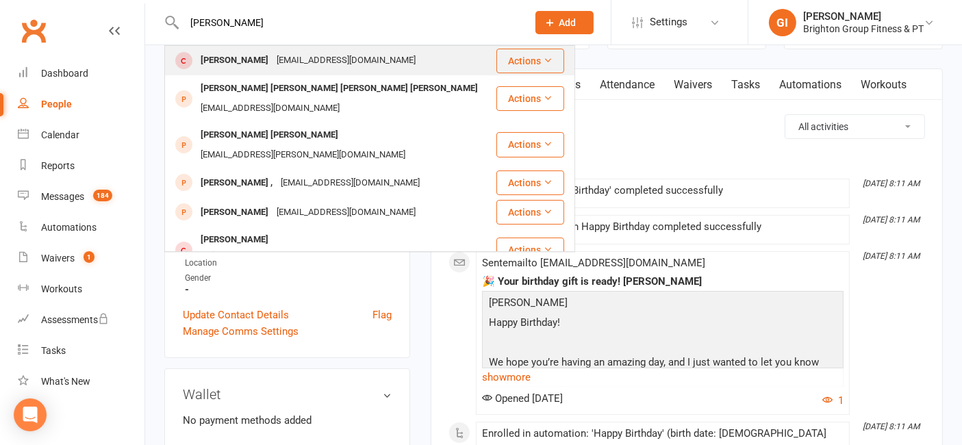
type input "[PERSON_NAME]"
click at [275, 55] on div "[EMAIL_ADDRESS][DOMAIN_NAME]" at bounding box center [345, 61] width 147 height 20
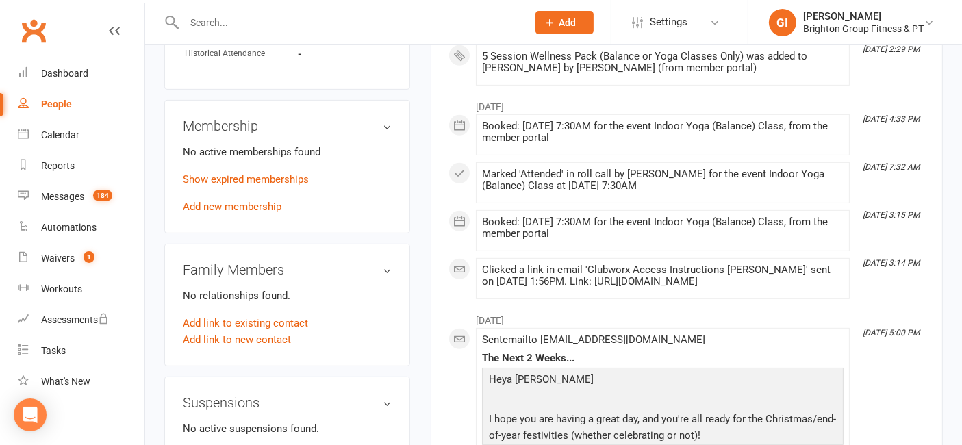
scroll to position [811, 0]
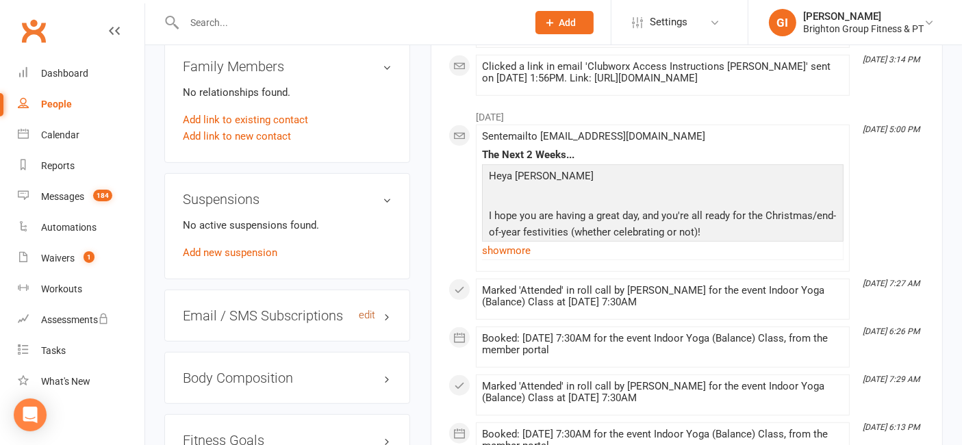
click at [369, 318] on link "edit" at bounding box center [367, 315] width 16 height 12
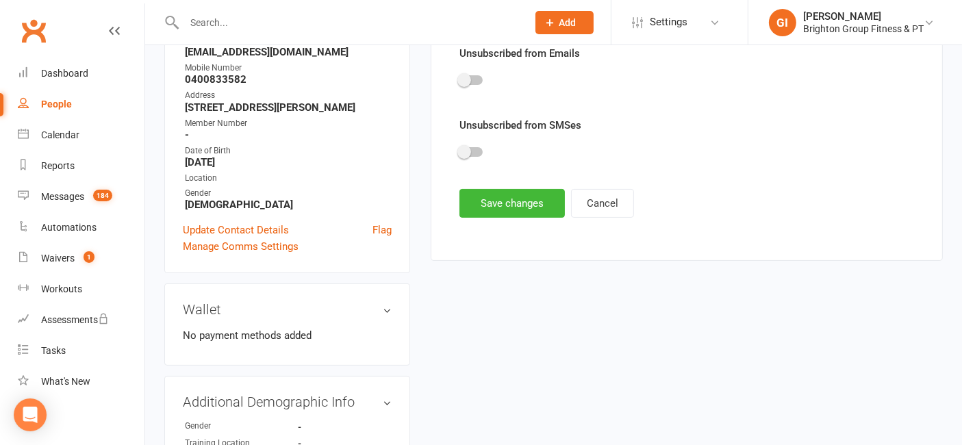
scroll to position [117, 0]
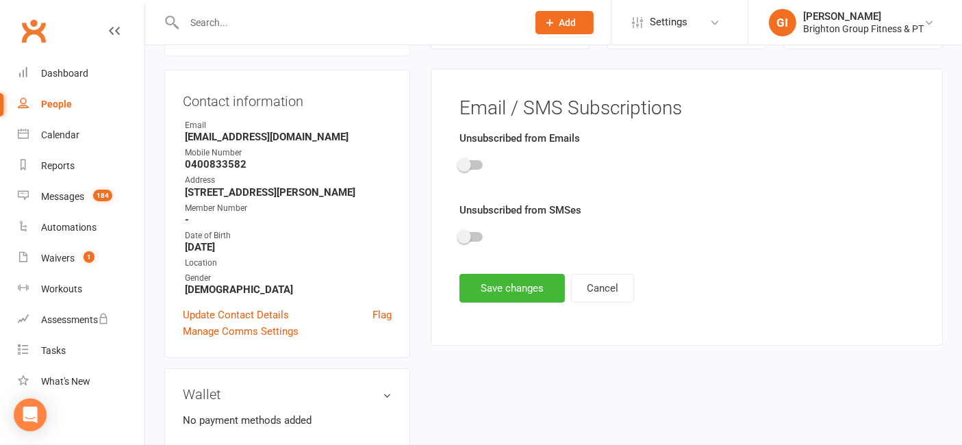
click at [472, 165] on div at bounding box center [470, 165] width 23 height 10
click at [459, 163] on input "checkbox" at bounding box center [459, 163] width 0 height 0
click at [476, 232] on div at bounding box center [470, 237] width 23 height 10
click at [459, 235] on input "checkbox" at bounding box center [459, 235] width 0 height 0
click at [490, 286] on button "Save changes" at bounding box center [511, 288] width 105 height 29
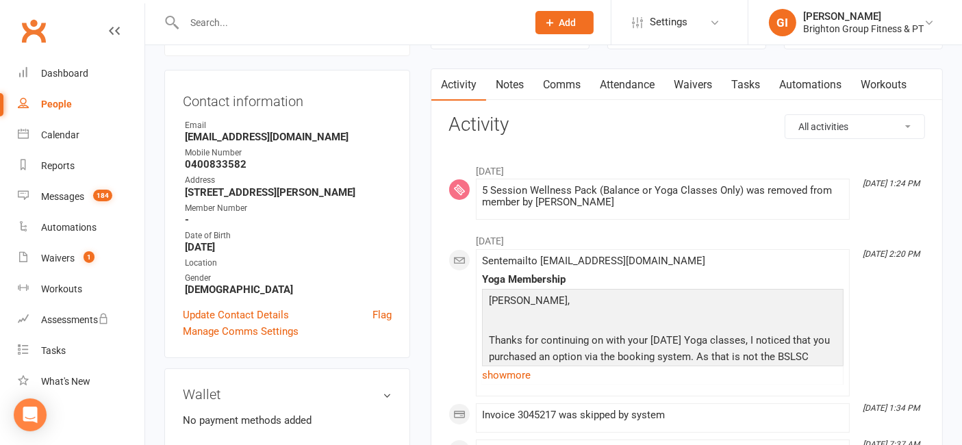
click at [327, 14] on input "text" at bounding box center [349, 22] width 338 height 19
paste input "[PERSON_NAME]"
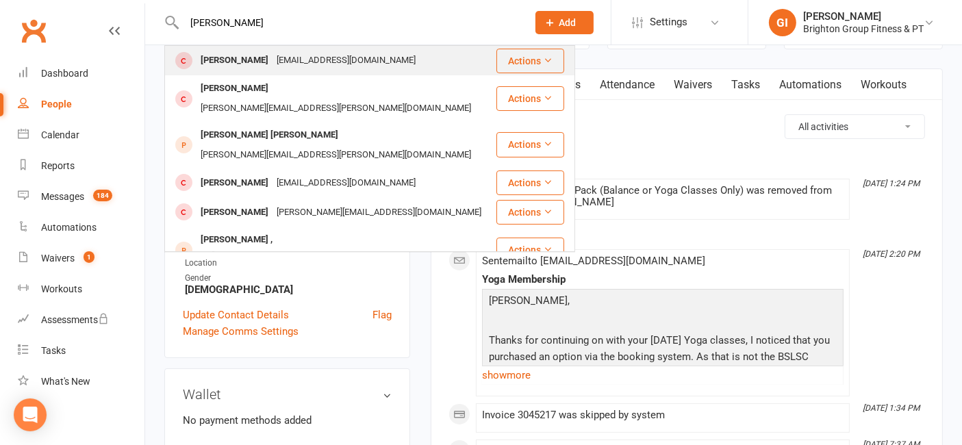
type input "[PERSON_NAME]"
click at [296, 60] on div "[EMAIL_ADDRESS][DOMAIN_NAME]" at bounding box center [345, 61] width 147 height 20
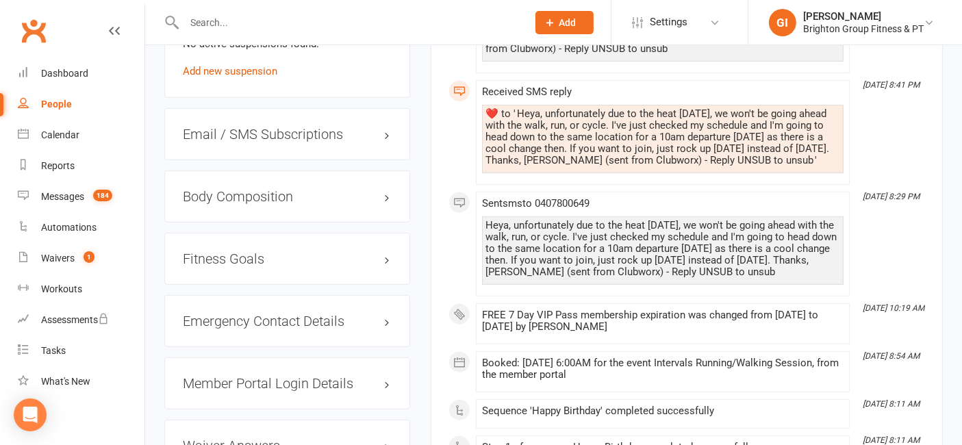
scroll to position [1014, 0]
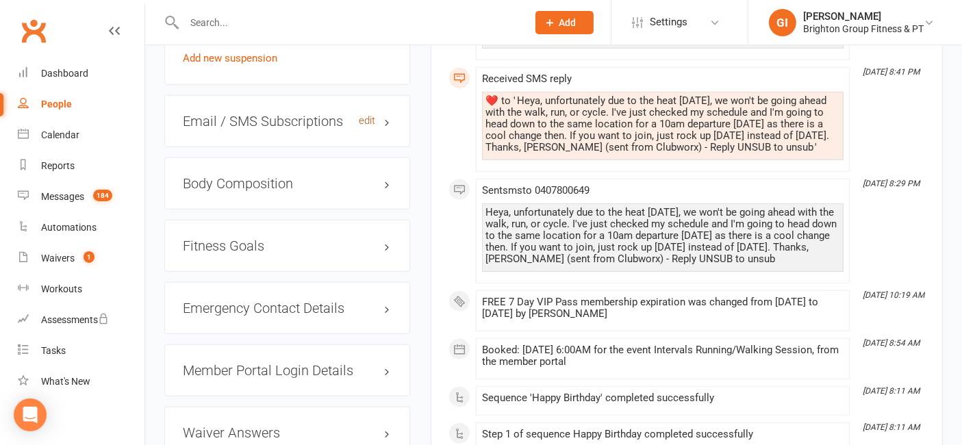
click at [368, 127] on link "edit" at bounding box center [367, 121] width 16 height 12
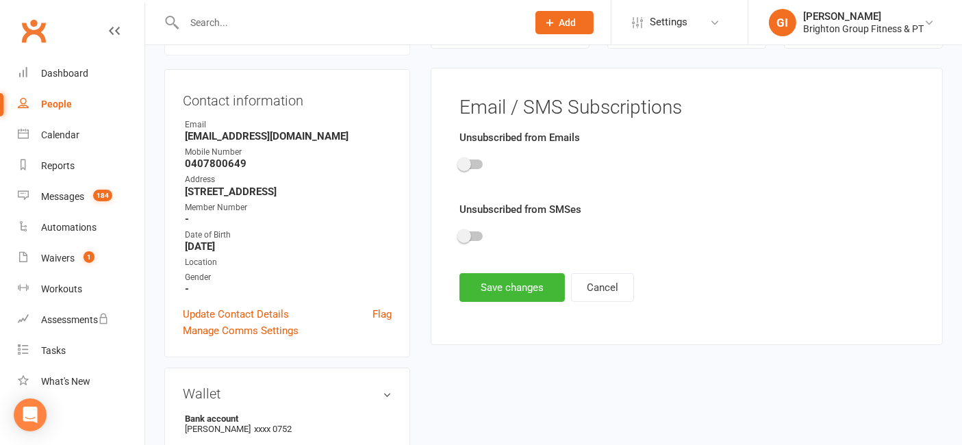
scroll to position [117, 0]
click at [472, 161] on div at bounding box center [470, 165] width 23 height 10
click at [459, 163] on input "checkbox" at bounding box center [459, 163] width 0 height 0
click at [472, 238] on div at bounding box center [470, 237] width 23 height 10
click at [459, 235] on input "checkbox" at bounding box center [459, 235] width 0 height 0
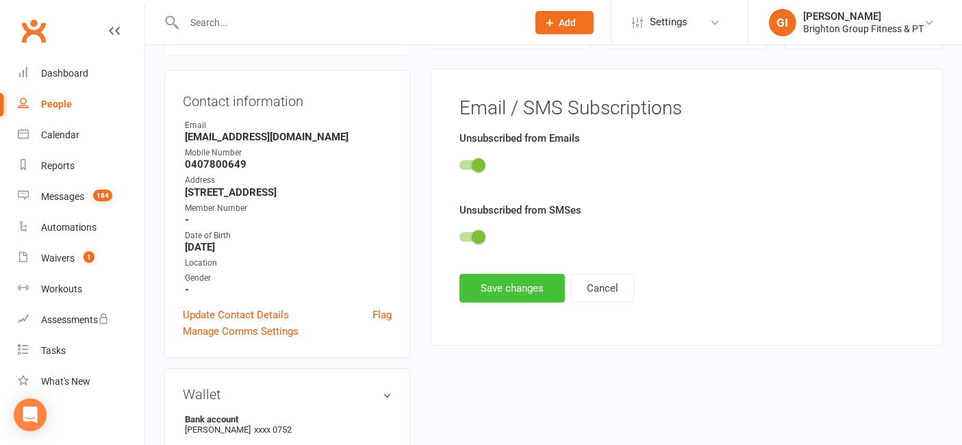
click at [499, 282] on button "Save changes" at bounding box center [511, 288] width 105 height 29
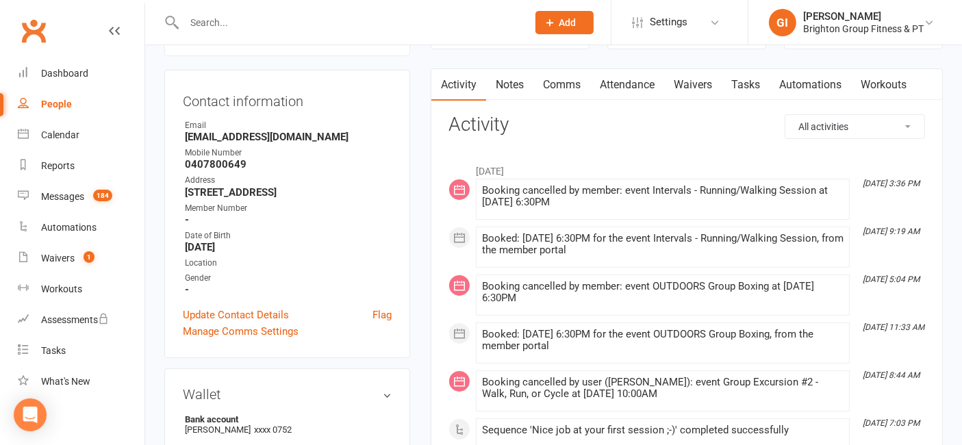
click at [250, 26] on input "text" at bounding box center [349, 22] width 338 height 19
paste input "[PERSON_NAME]"
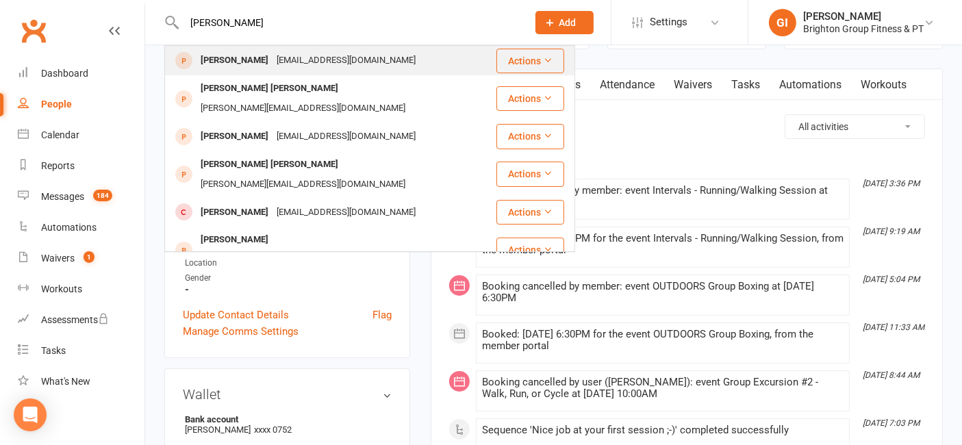
type input "[PERSON_NAME]"
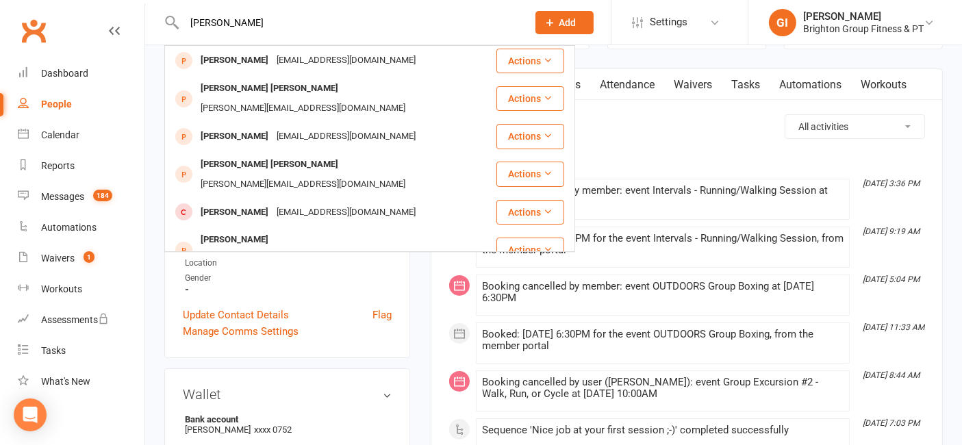
click at [244, 58] on div "[PERSON_NAME]" at bounding box center [234, 61] width 76 height 20
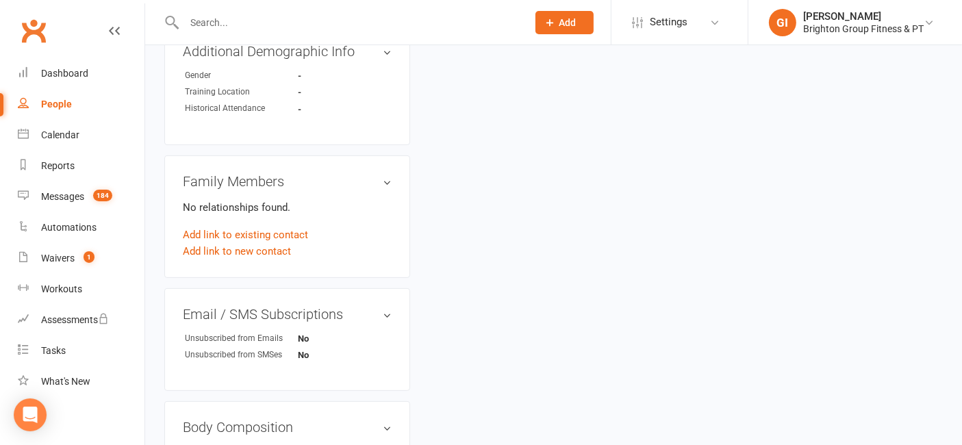
scroll to position [608, 0]
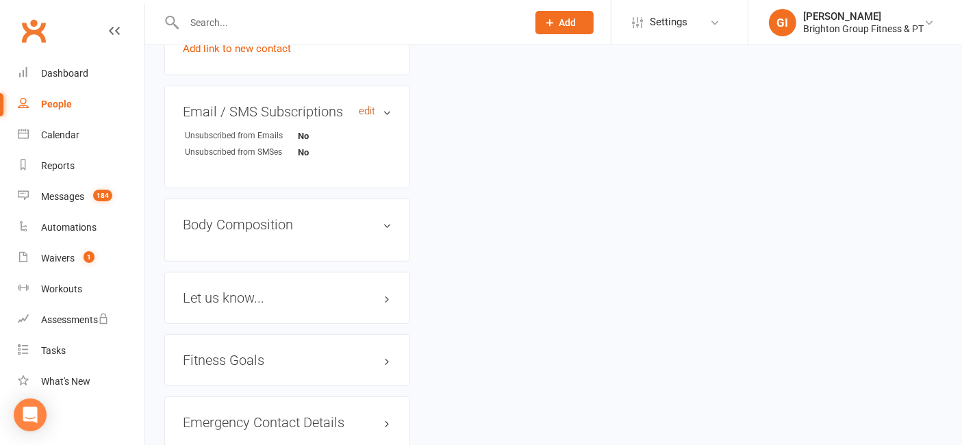
click at [371, 111] on link "edit" at bounding box center [367, 111] width 16 height 12
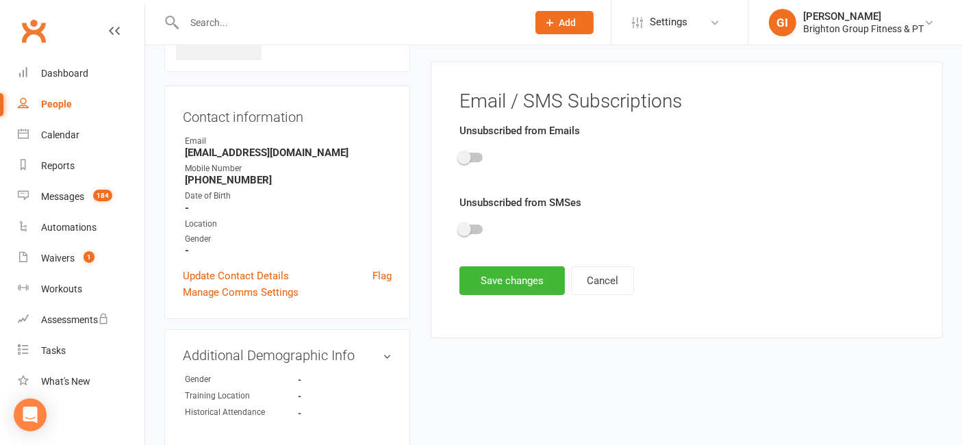
scroll to position [94, 0]
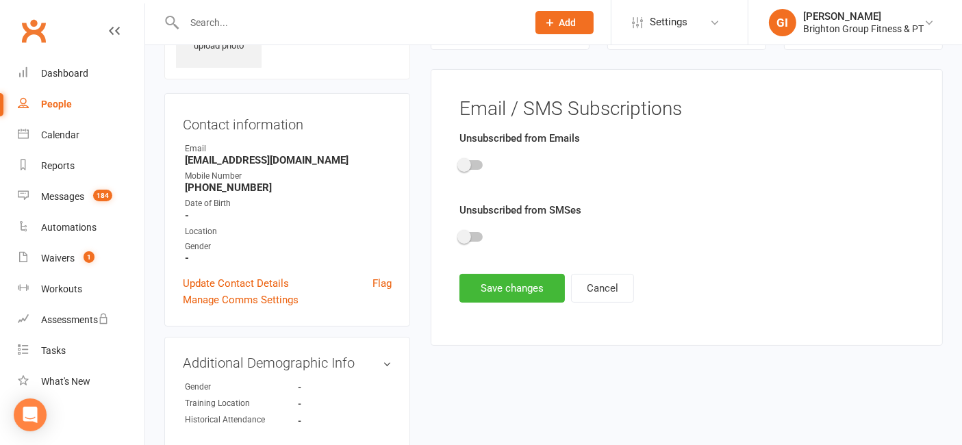
click at [469, 164] on span at bounding box center [464, 165] width 14 height 14
click at [459, 163] on input "checkbox" at bounding box center [459, 163] width 0 height 0
click at [474, 237] on div at bounding box center [470, 237] width 23 height 10
click at [459, 235] on input "checkbox" at bounding box center [459, 235] width 0 height 0
click at [494, 280] on button "Save changes" at bounding box center [511, 288] width 105 height 29
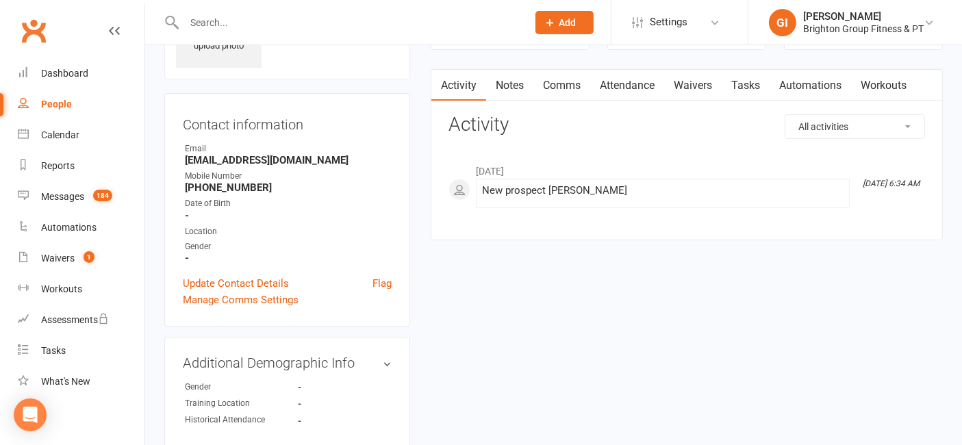
click at [291, 21] on input "text" at bounding box center [349, 22] width 338 height 19
paste input "[PERSON_NAME]"
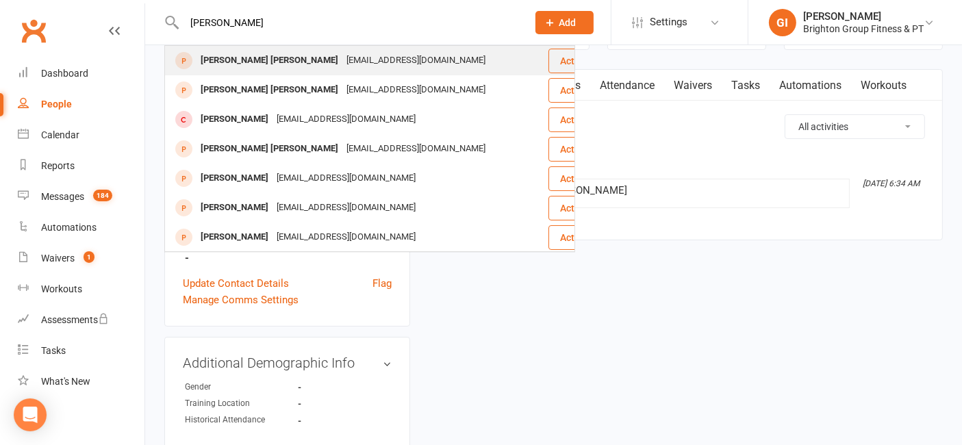
type input "[PERSON_NAME]"
click at [279, 64] on div "[PERSON_NAME] [PERSON_NAME]" at bounding box center [269, 61] width 146 height 20
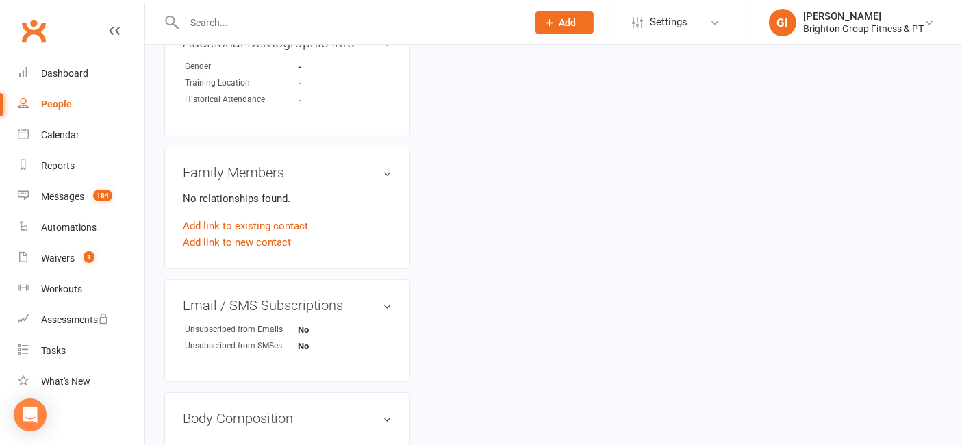
scroll to position [608, 0]
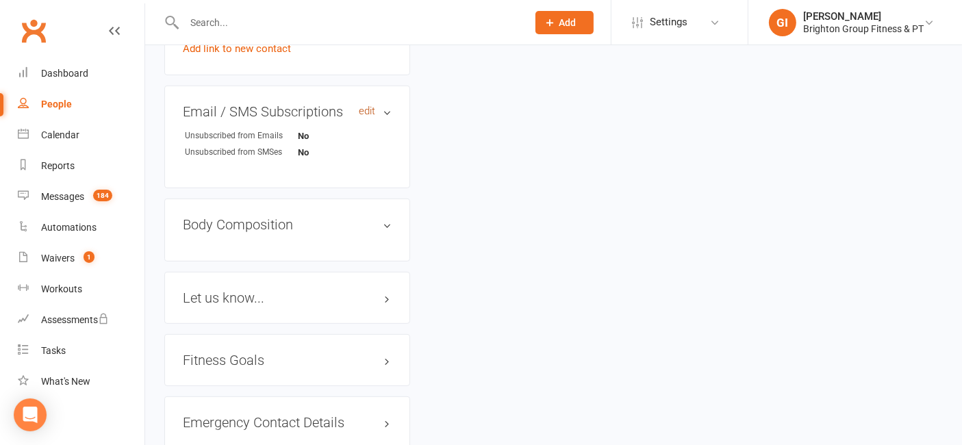
click at [368, 107] on link "edit" at bounding box center [367, 111] width 16 height 12
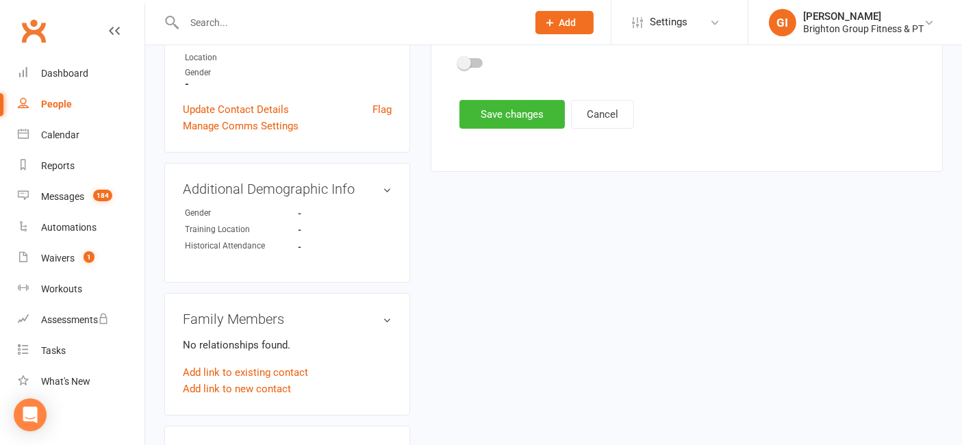
scroll to position [94, 0]
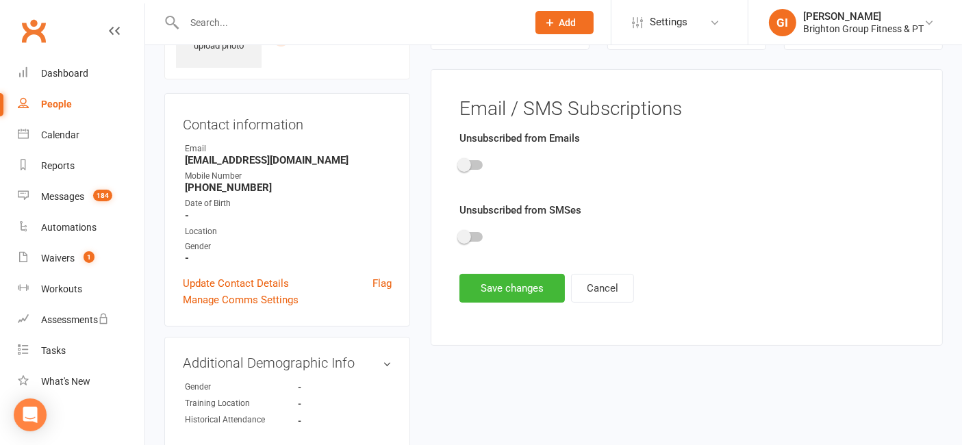
click at [475, 160] on div at bounding box center [470, 165] width 23 height 10
click at [459, 163] on input "checkbox" at bounding box center [459, 163] width 0 height 0
click at [470, 232] on div at bounding box center [470, 237] width 23 height 10
click at [459, 235] on input "checkbox" at bounding box center [459, 235] width 0 height 0
click at [501, 282] on button "Save changes" at bounding box center [511, 288] width 105 height 29
